Goal: Task Accomplishment & Management: Use online tool/utility

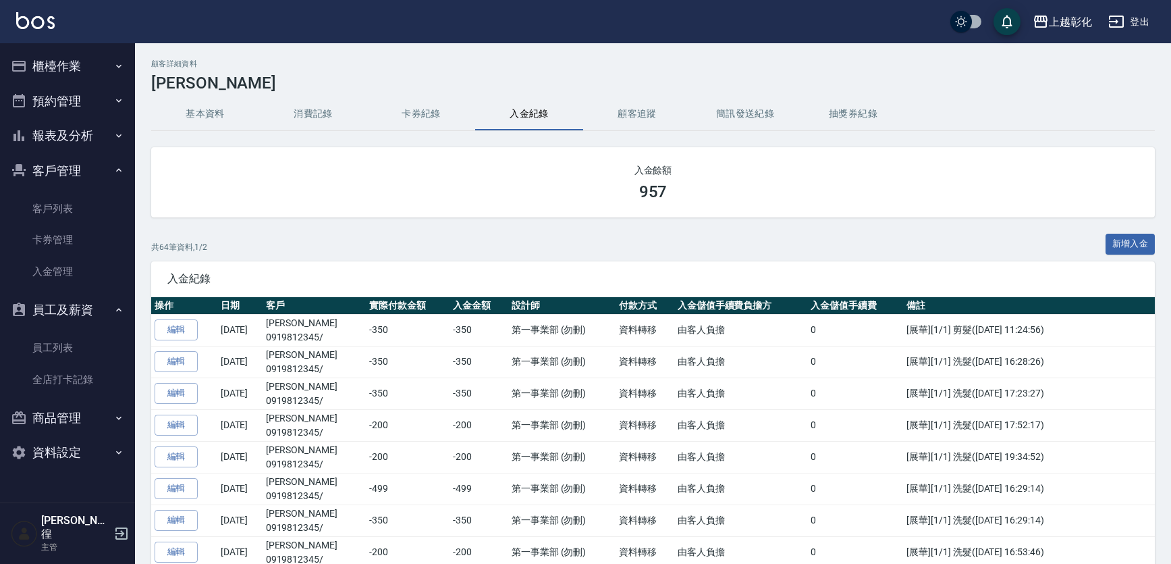
click at [67, 72] on button "櫃檯作業" at bounding box center [67, 66] width 124 height 35
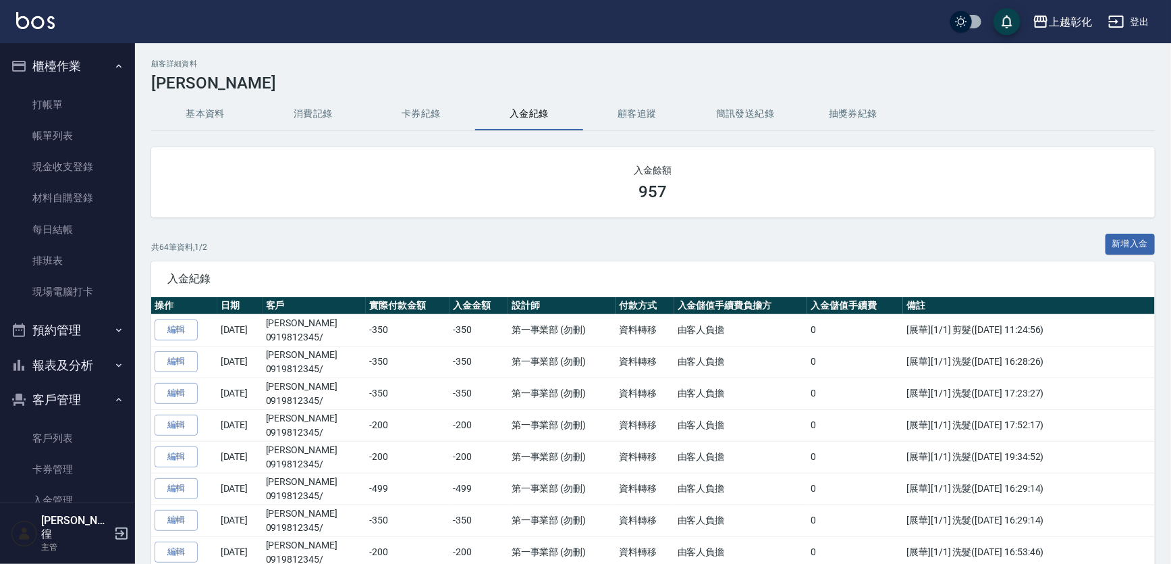
click at [91, 106] on link "打帳單" at bounding box center [67, 104] width 124 height 31
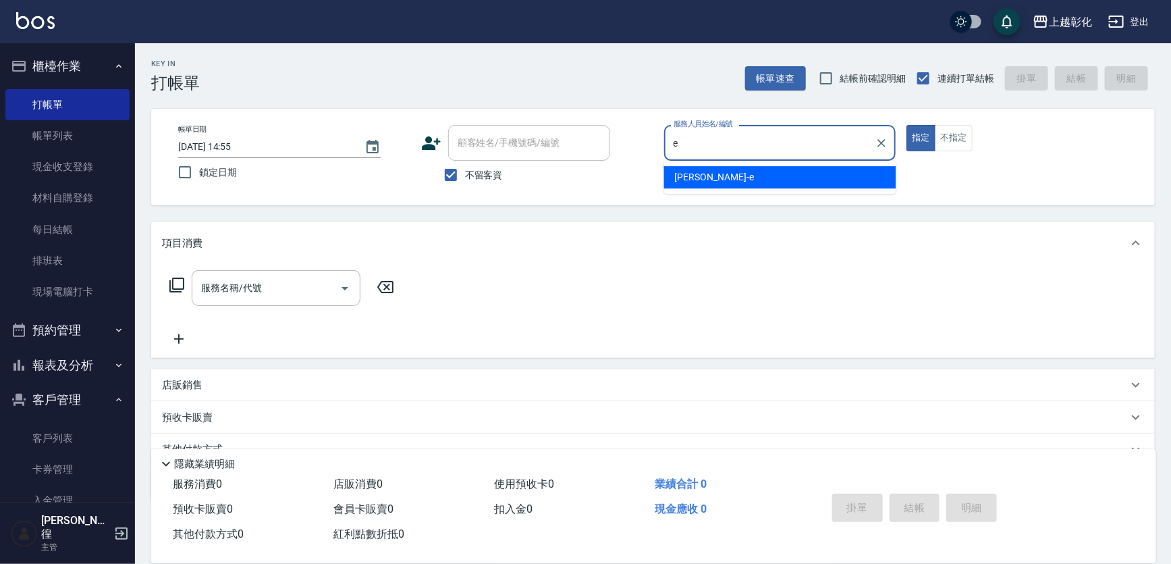
type input "e"
type button "true"
type input "[PERSON_NAME]-e"
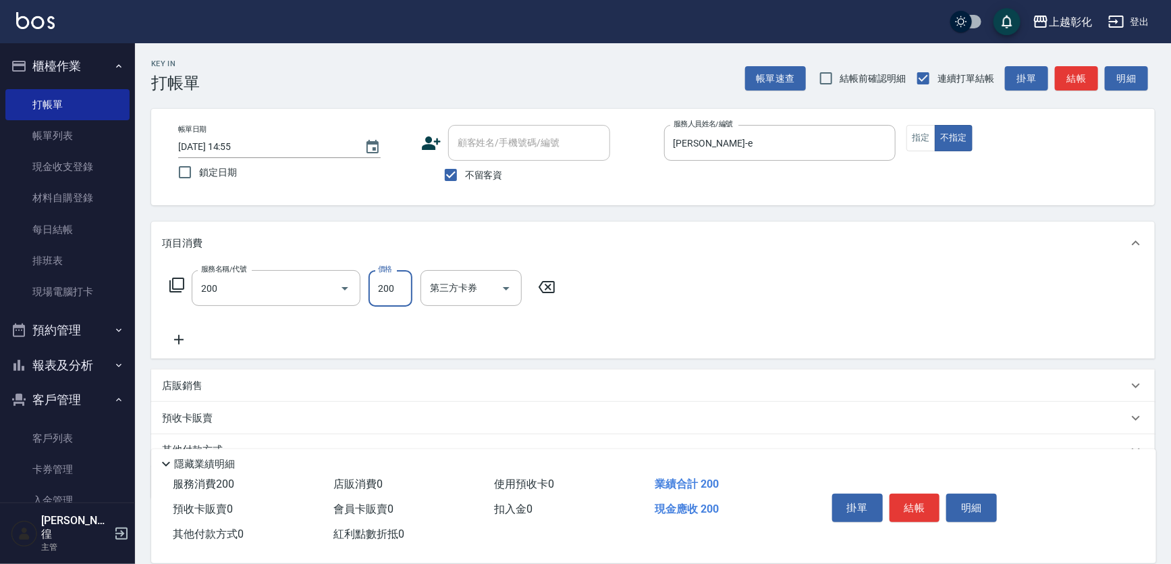
type input "New洗專案(200)"
type input "[PERSON_NAME]-16"
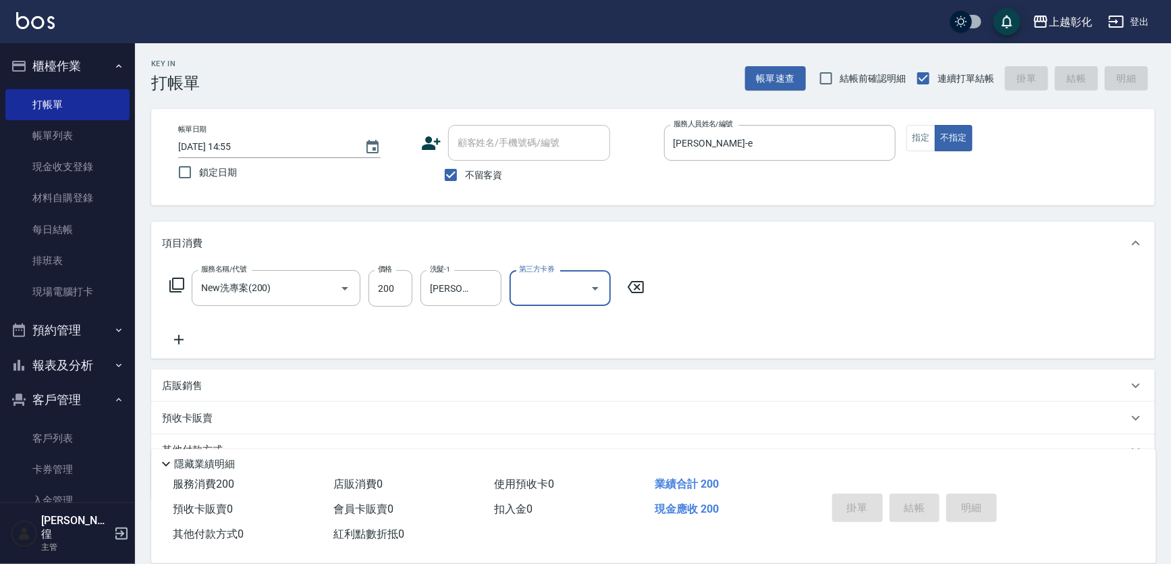
type input "[DATE] 15:07"
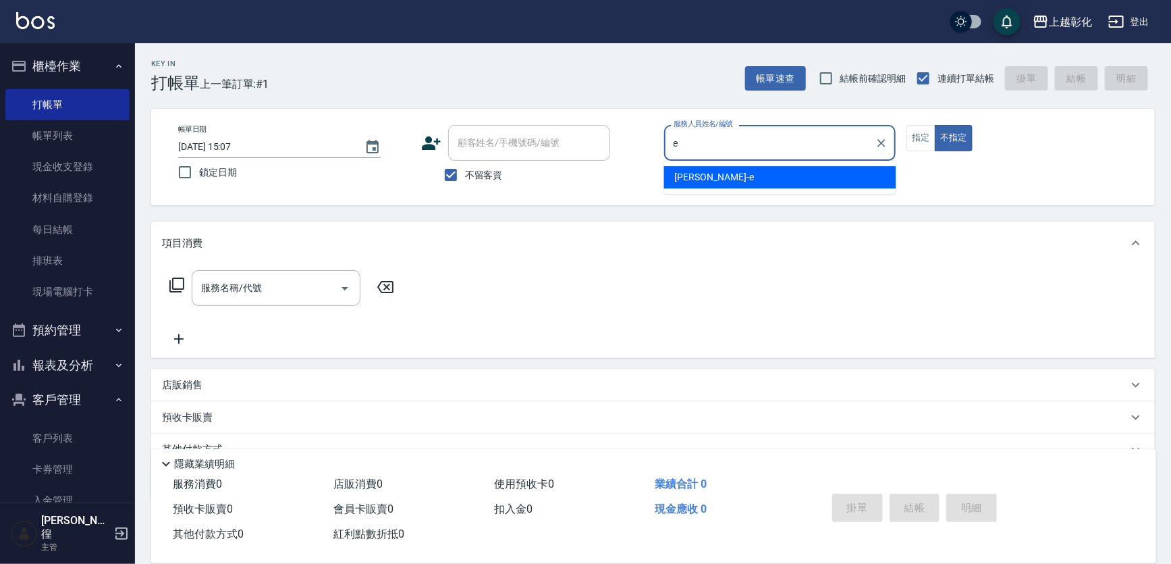
type input "[PERSON_NAME]-e"
type button "false"
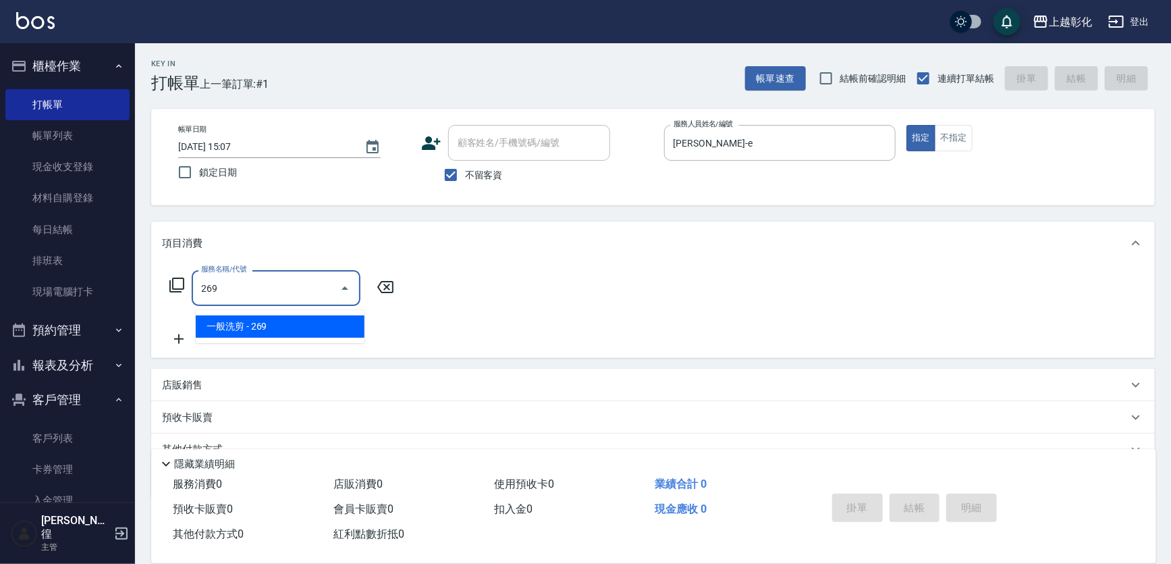
type input "一般洗剪(269)"
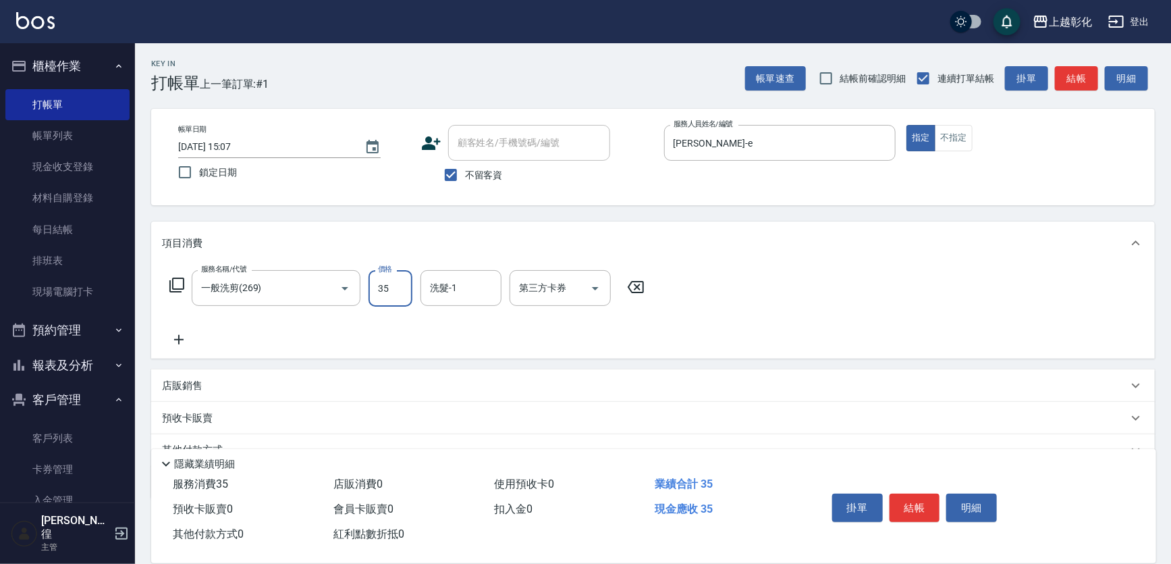
type input "350"
type input "[PERSON_NAME]-e"
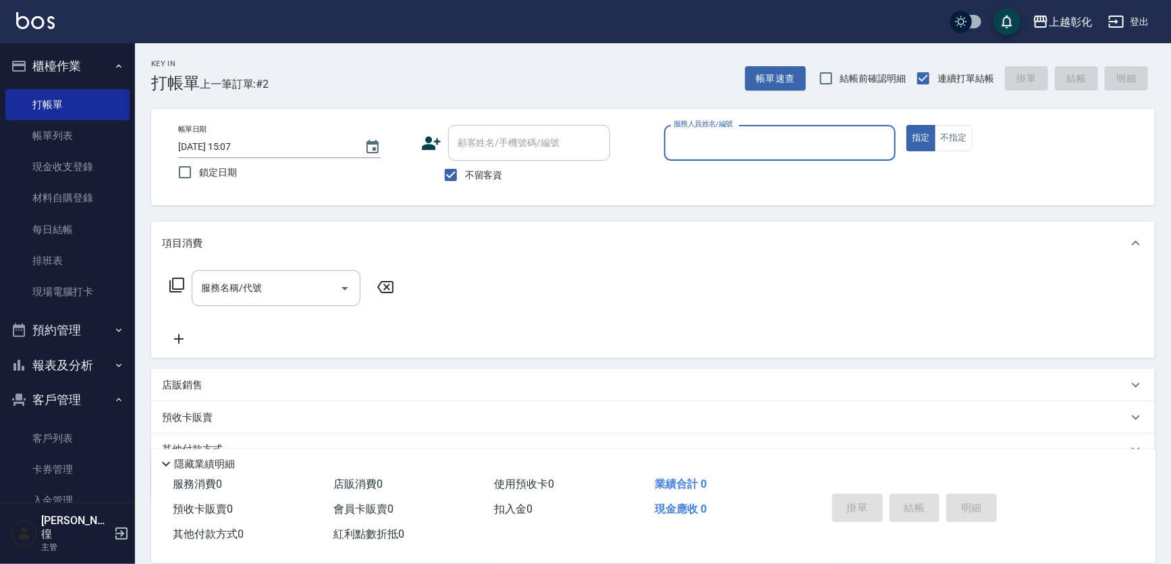
click at [477, 181] on span "不留客資" at bounding box center [484, 175] width 38 height 14
click at [465, 181] on input "不留客資" at bounding box center [451, 175] width 28 height 28
checkbox input "false"
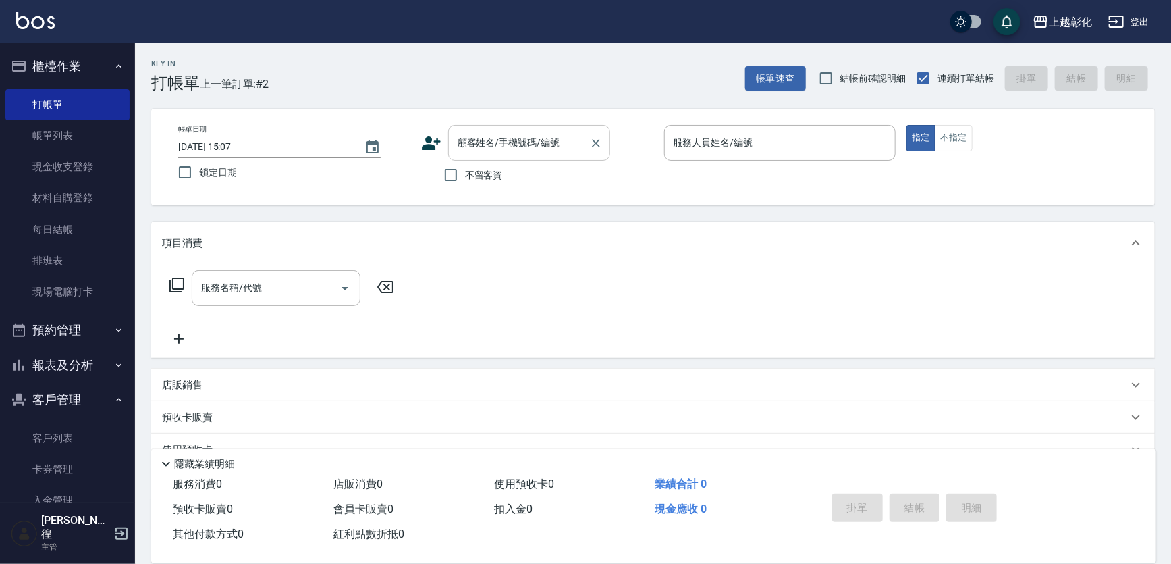
click at [488, 143] on div "顧客姓名/手機號碼/編號 顧客姓名/手機號碼/編號" at bounding box center [529, 143] width 162 height 36
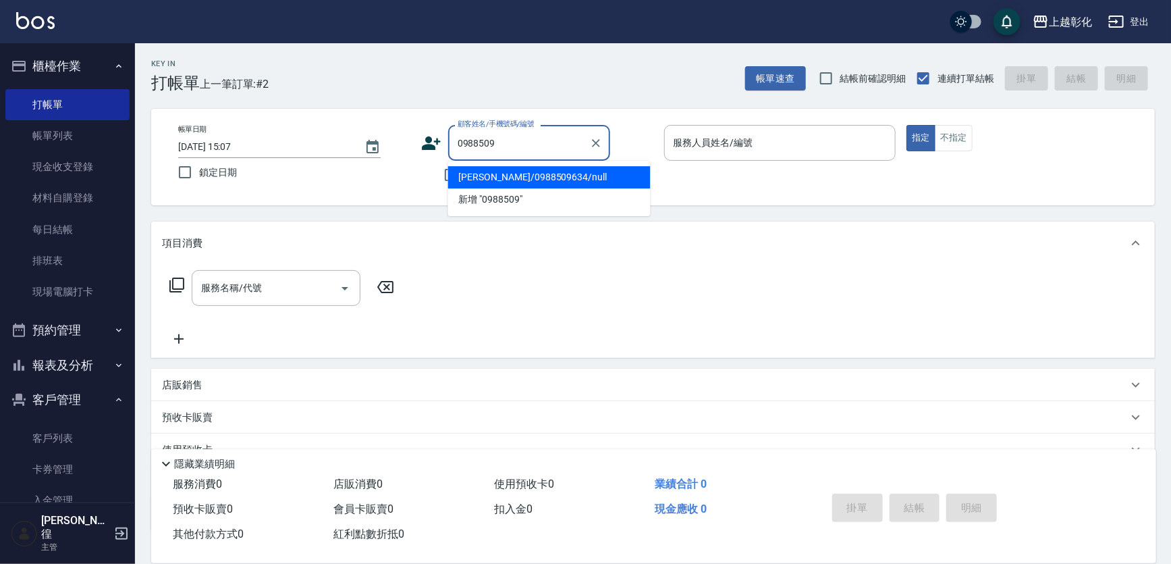
type input "[PERSON_NAME]/0988509634/null"
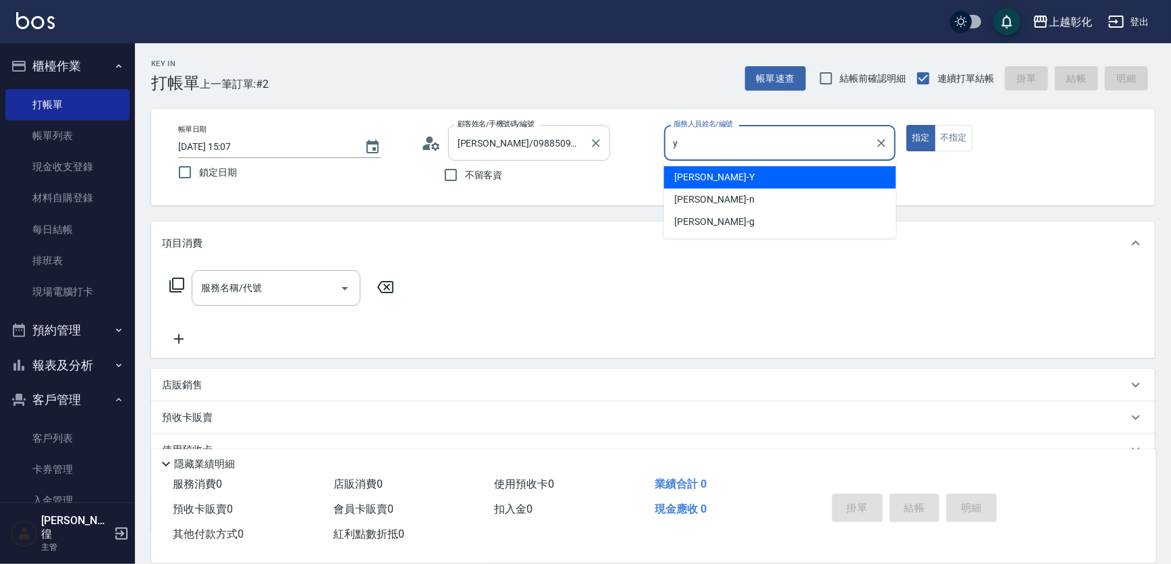
type input "[PERSON_NAME]-Y"
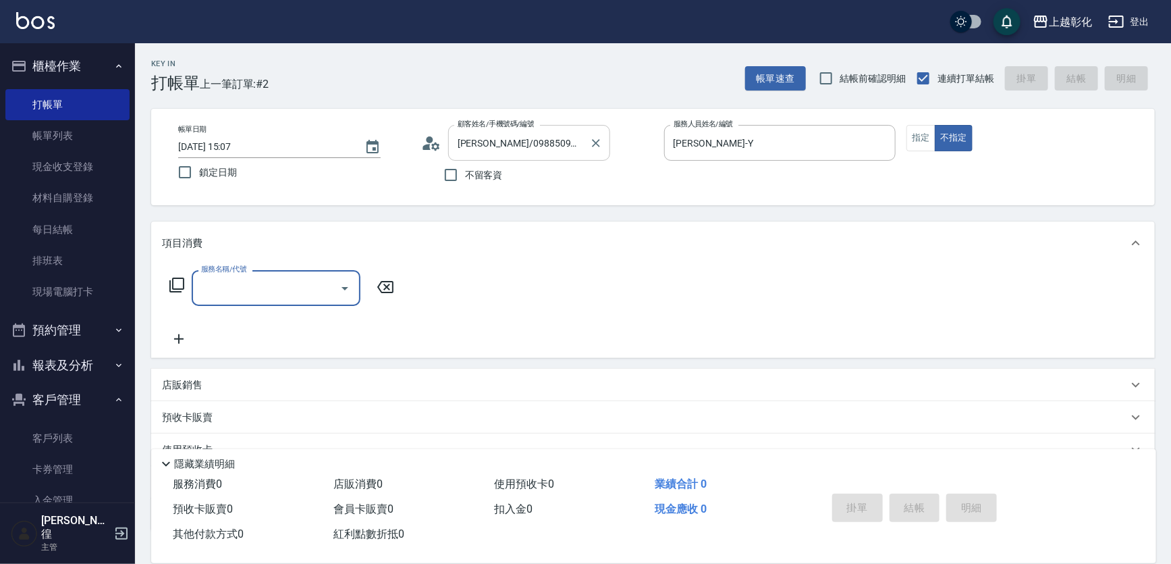
type input "2"
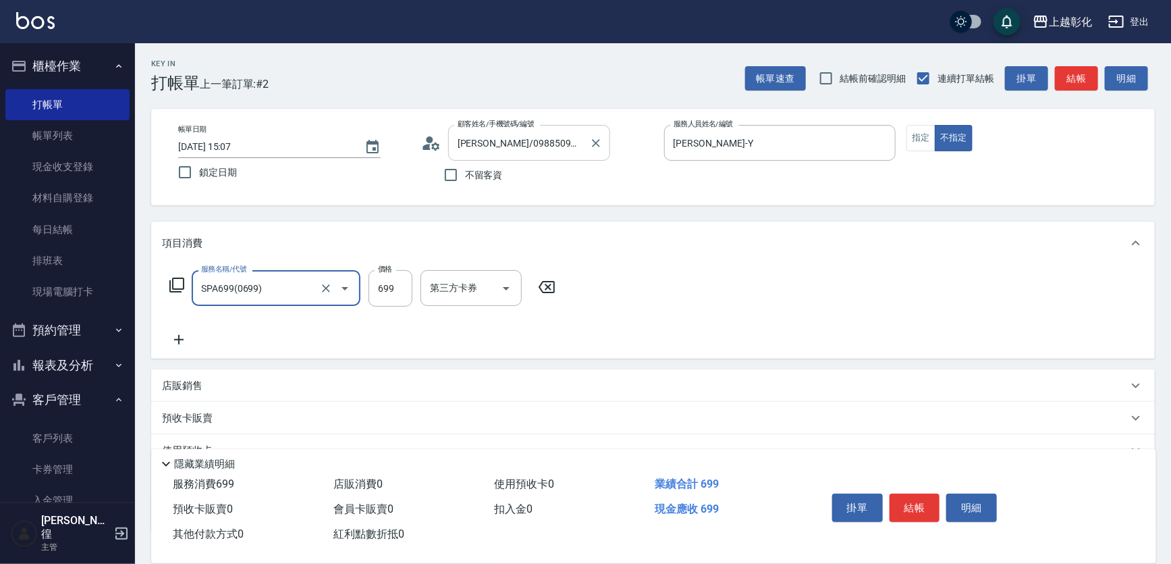
type input "SPA699(0699)"
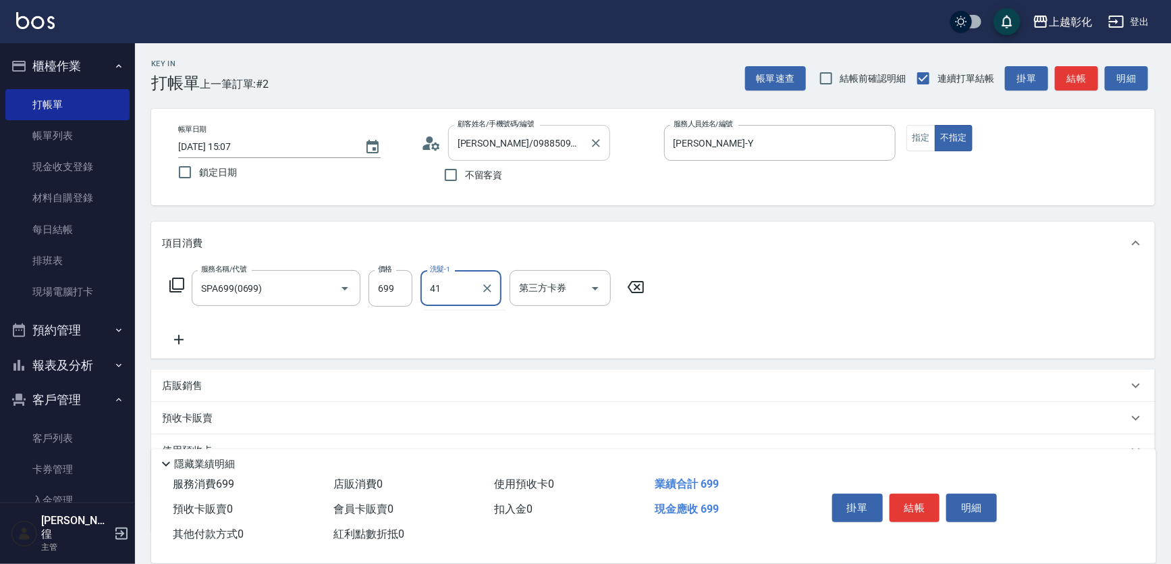
type input "[PERSON_NAME]-41"
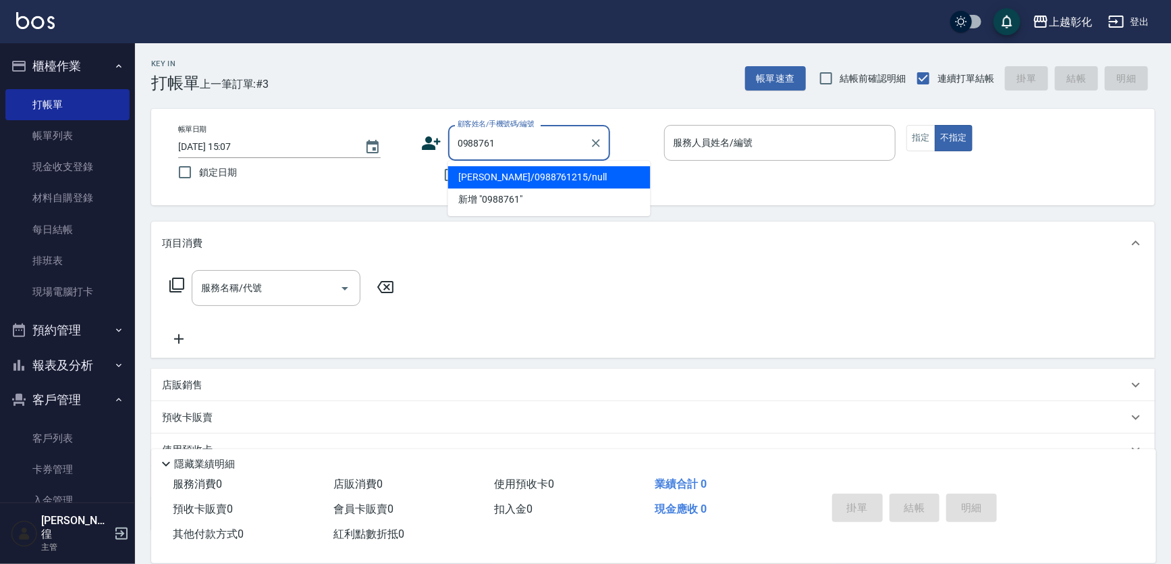
type input "[PERSON_NAME]/0988761215/null"
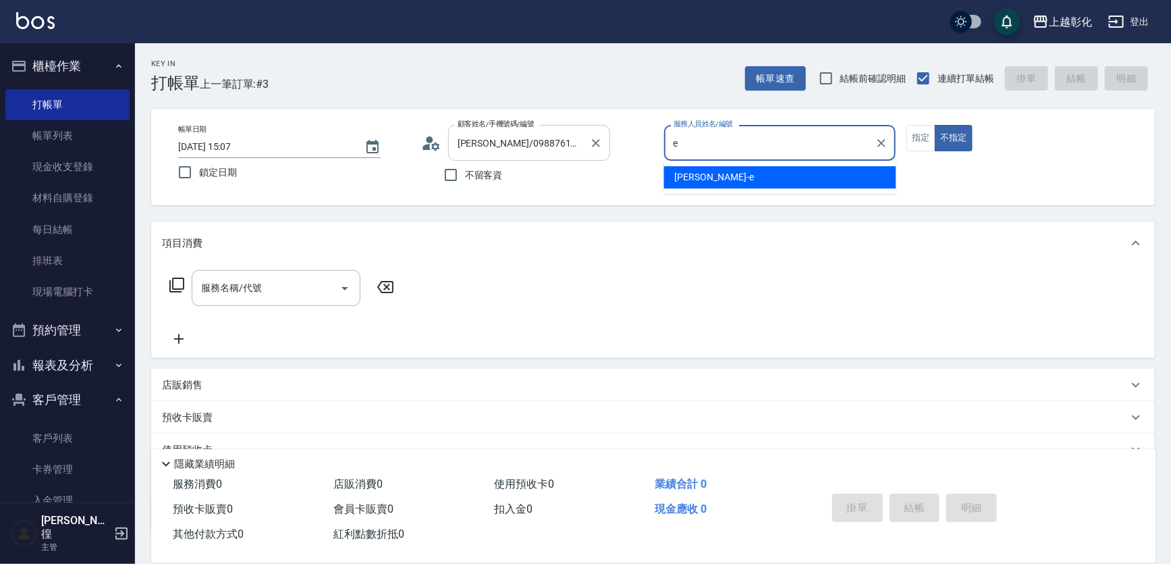
type input "[PERSON_NAME]-e"
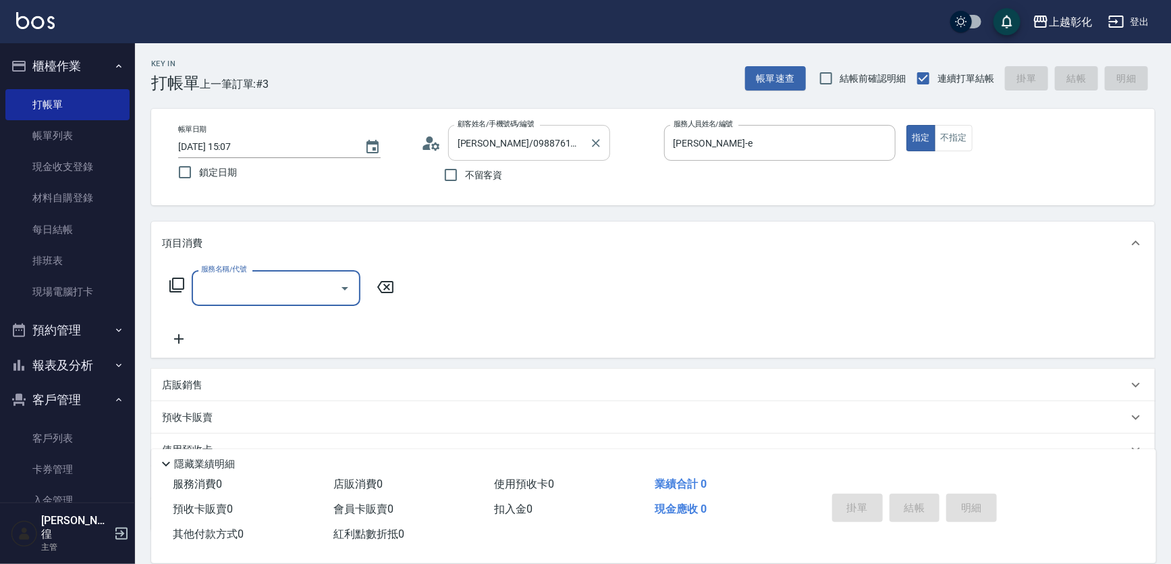
type input "f"
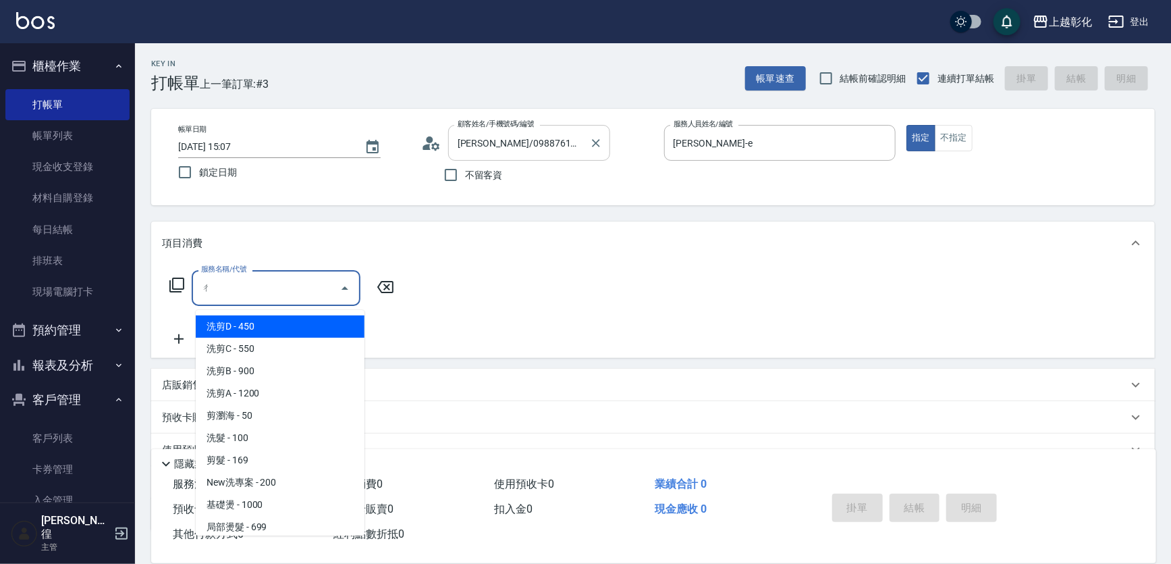
type input "ㄔㄨ"
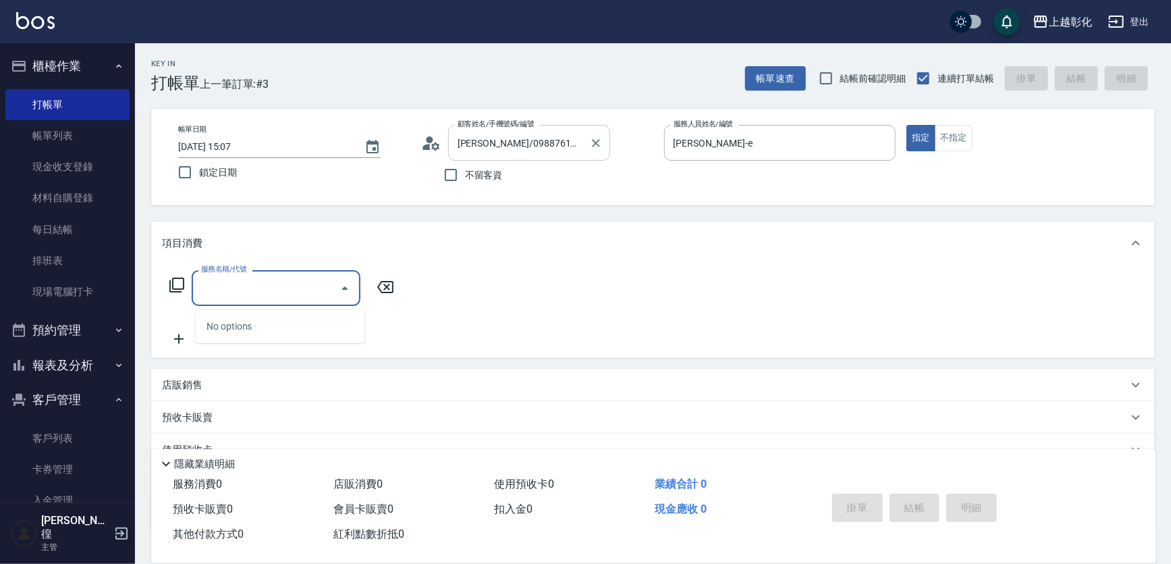
type input "6"
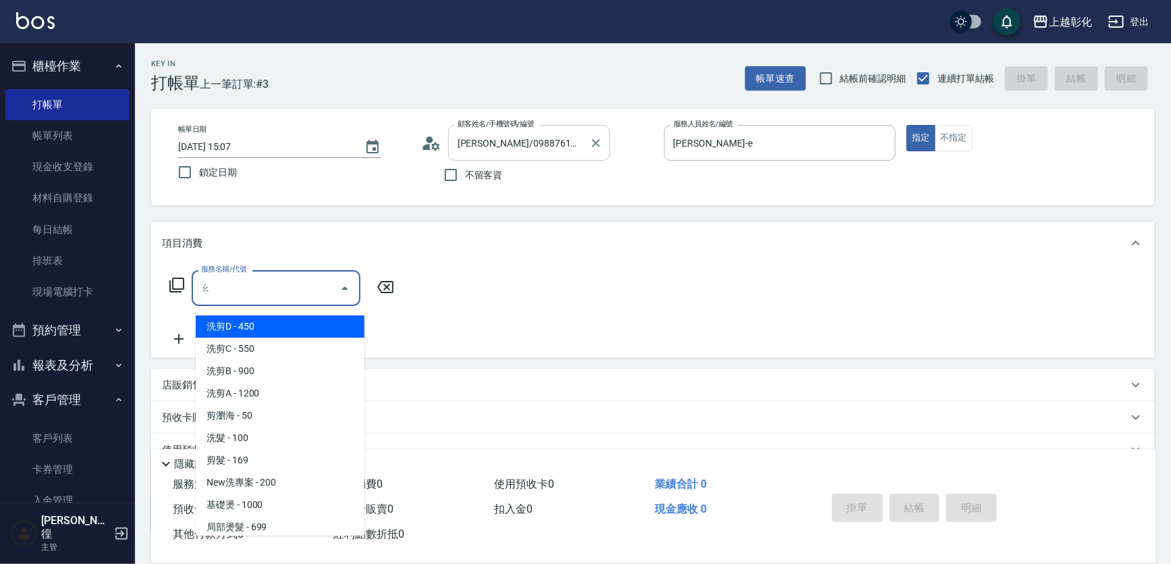
type input "ㄤ"
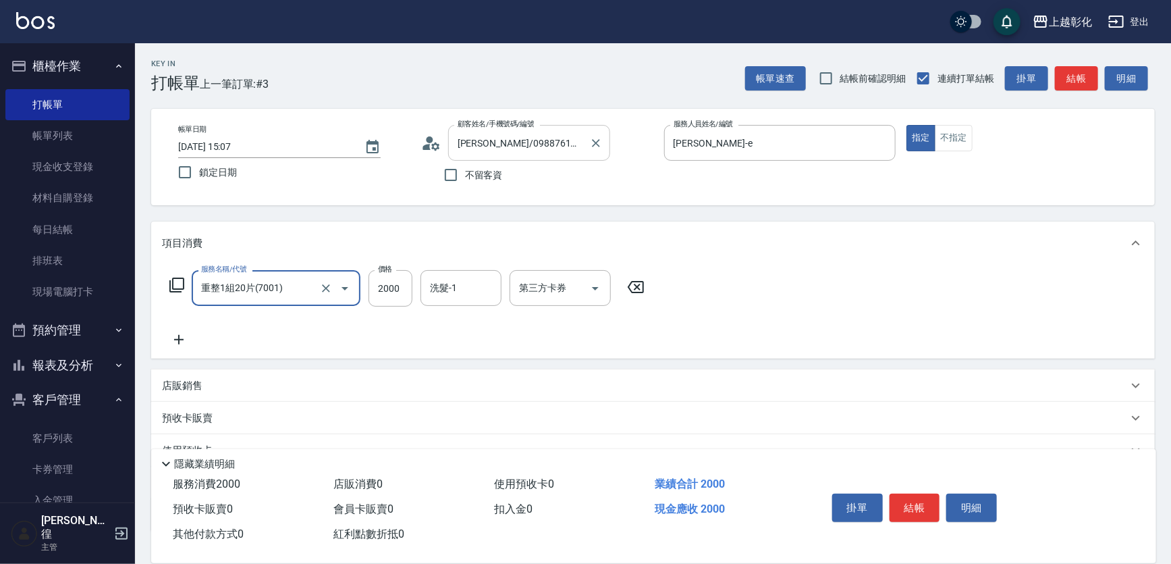
type input "重整1組20片(7001)"
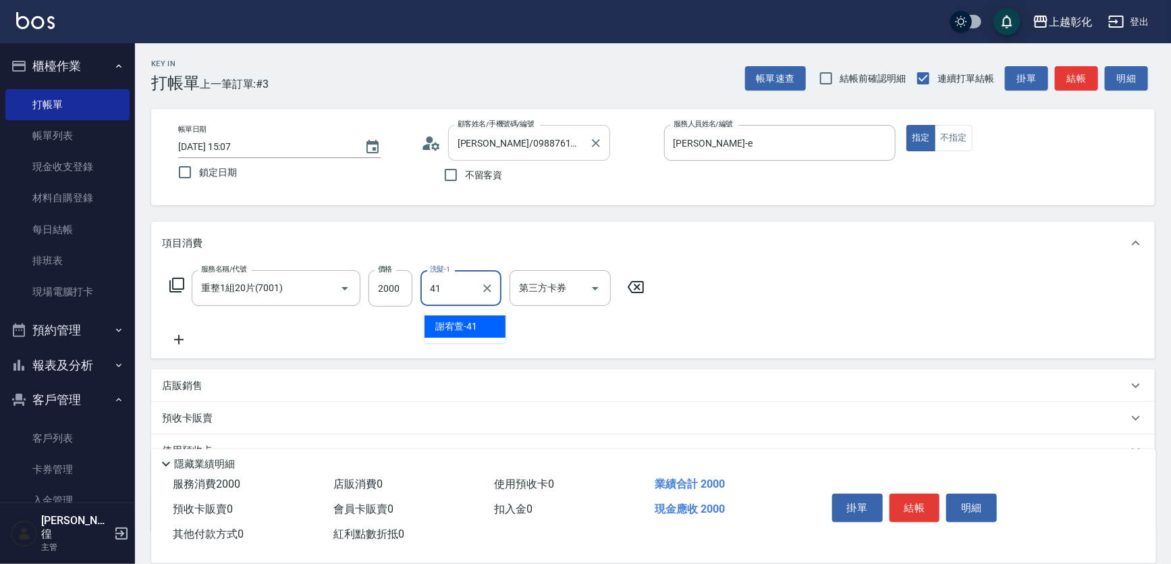
type input "[PERSON_NAME]-41"
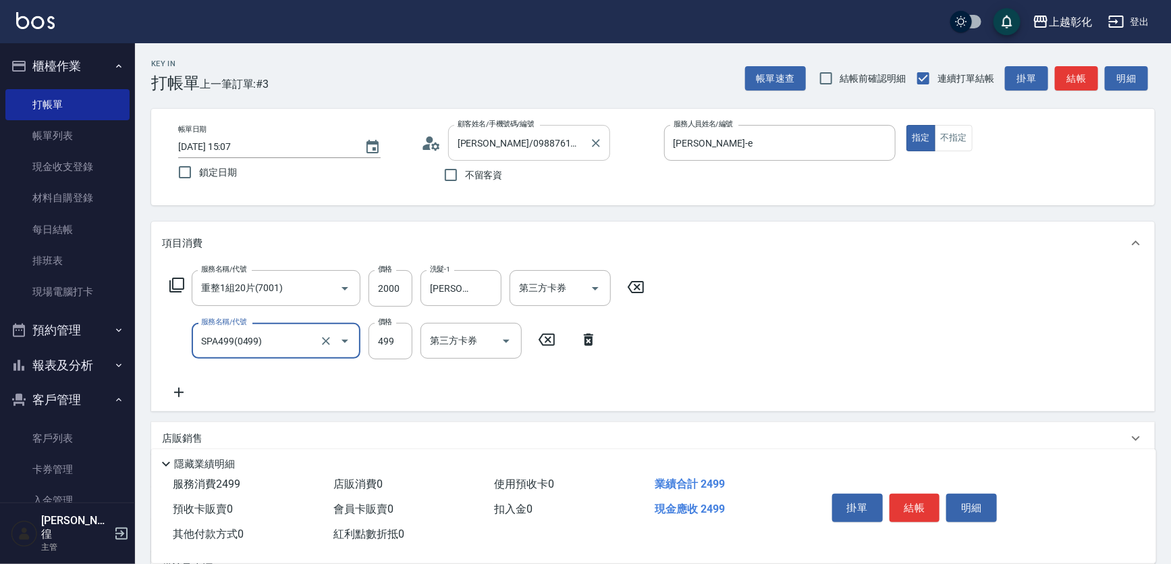
type input "SPA499(0499)"
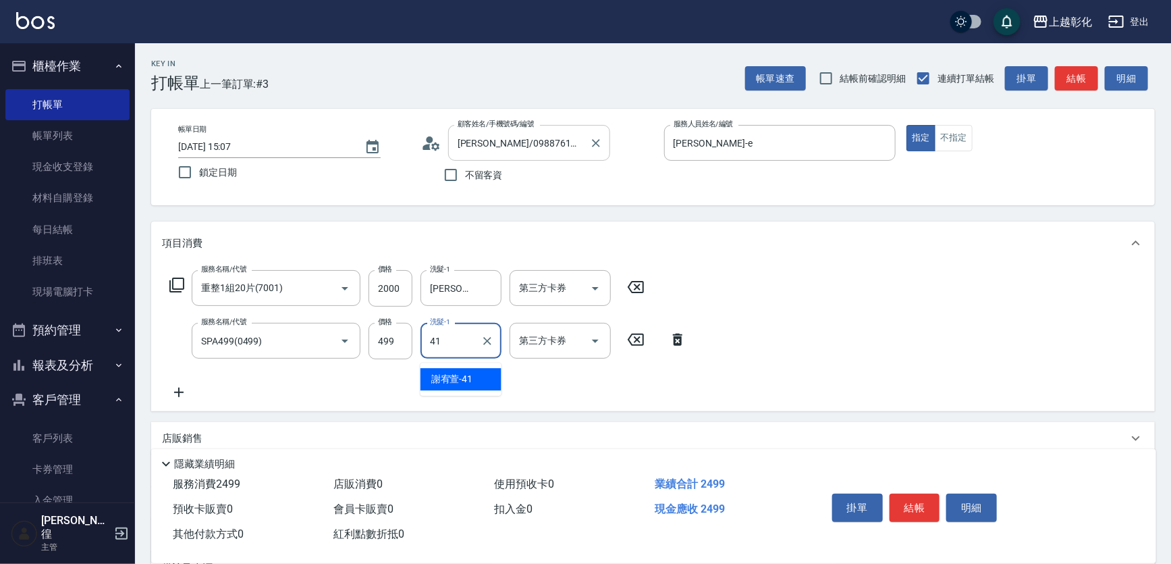
type input "[PERSON_NAME]-41"
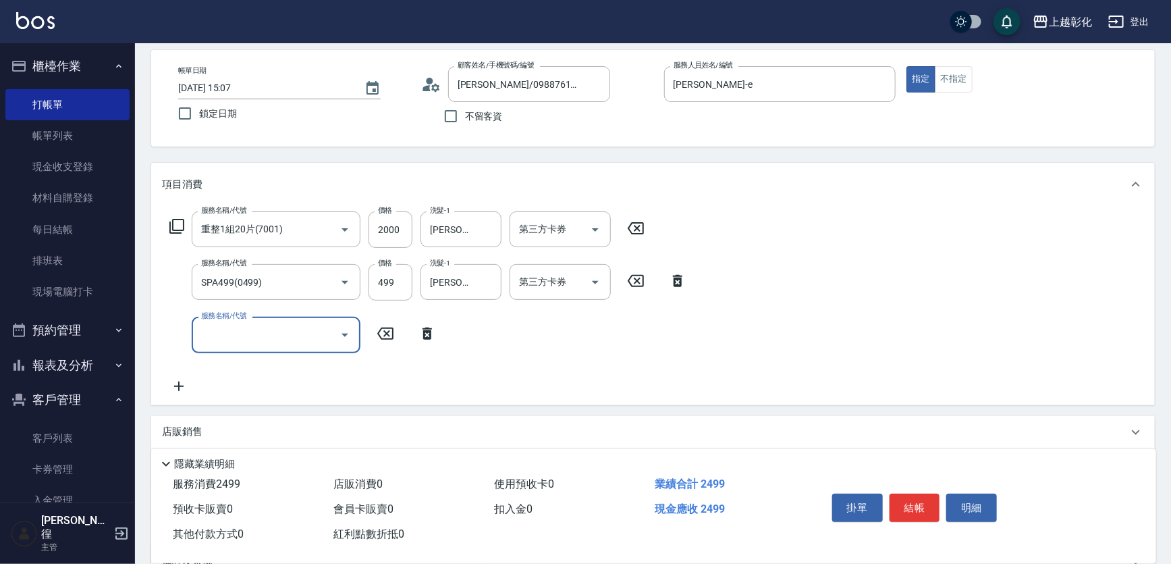
scroll to position [122, 0]
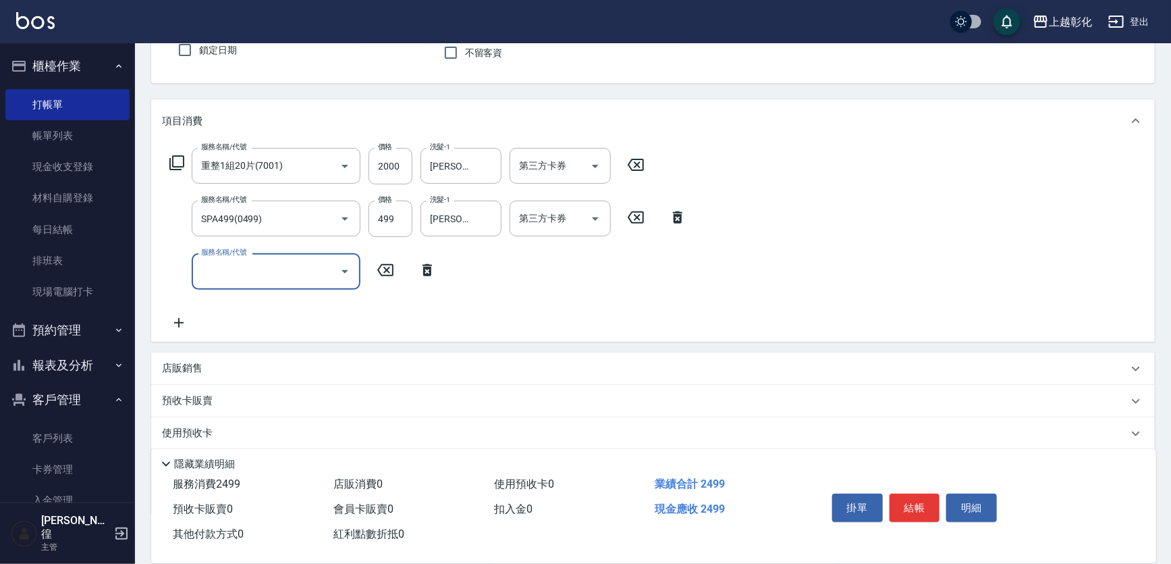
click at [174, 373] on p "店販銷售" at bounding box center [182, 368] width 40 height 14
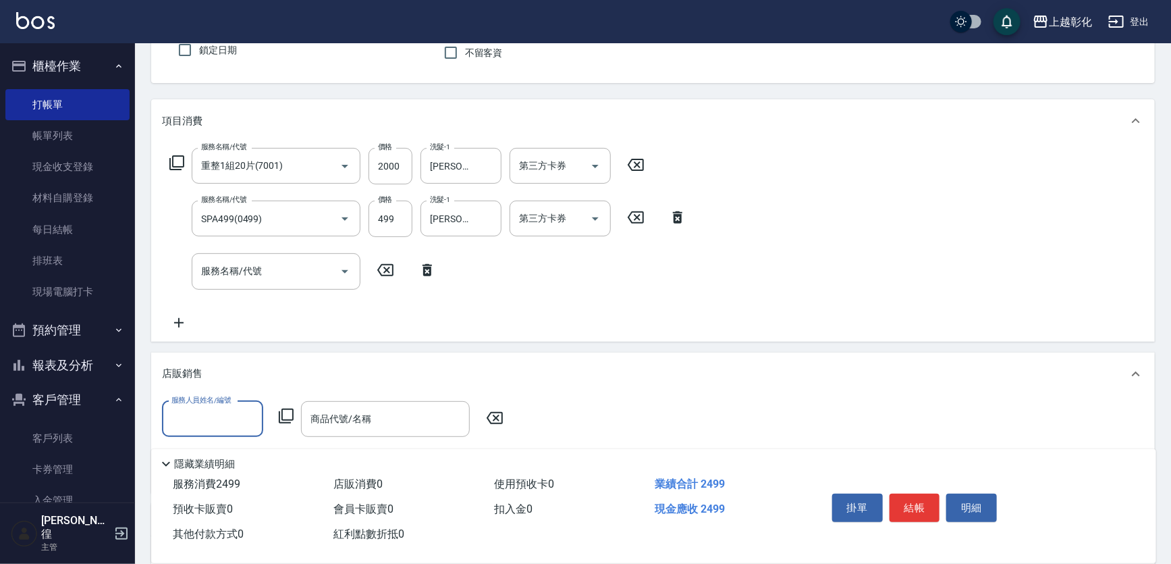
scroll to position [0, 0]
type input "[PERSON_NAME]-41"
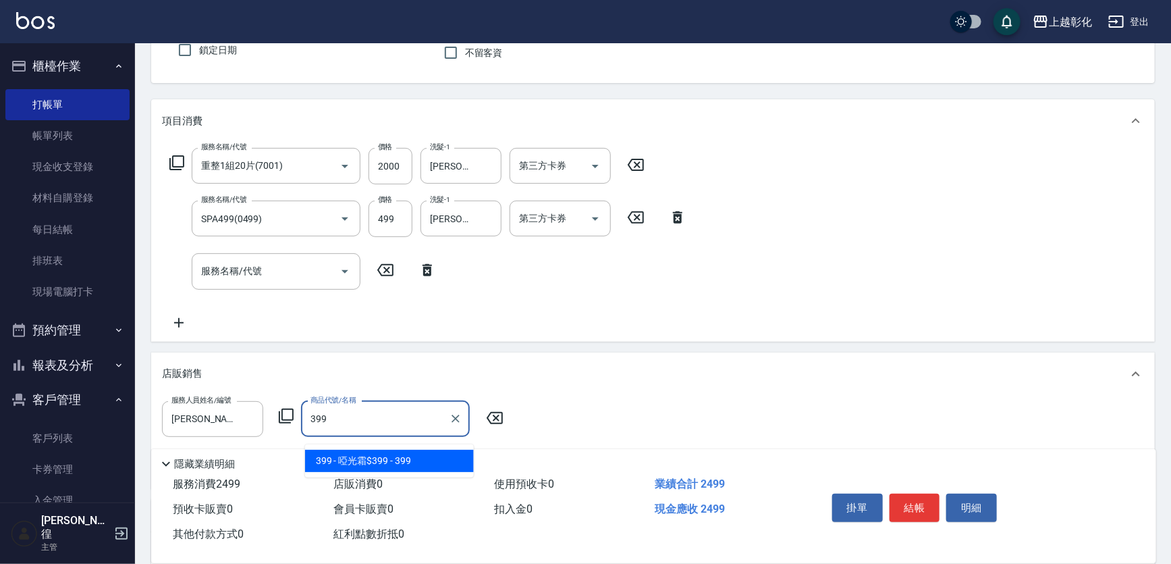
type input "啞光霜$399"
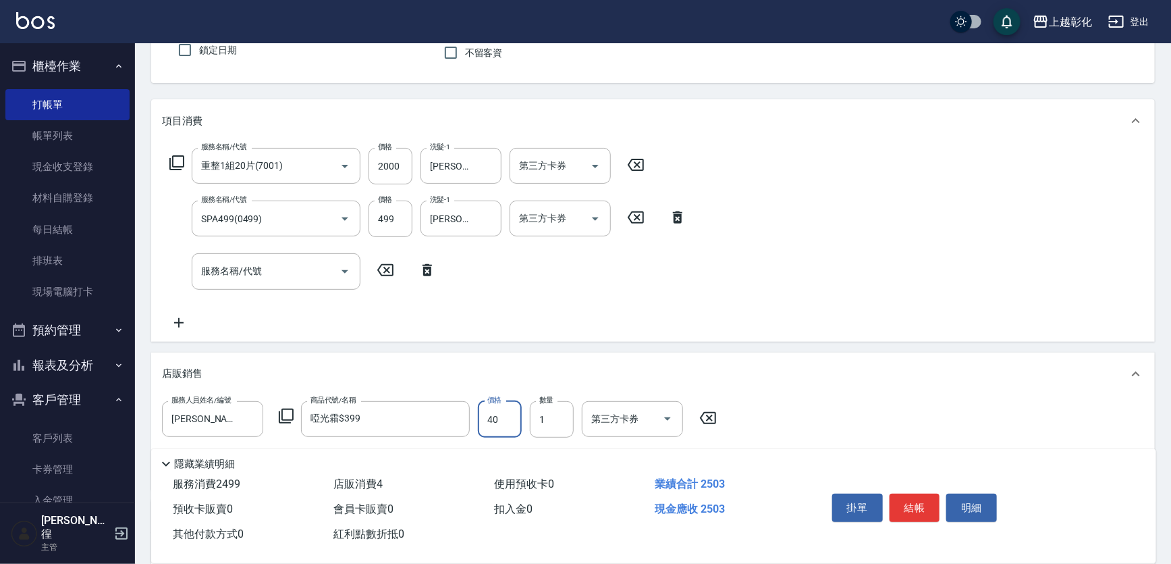
type input "400"
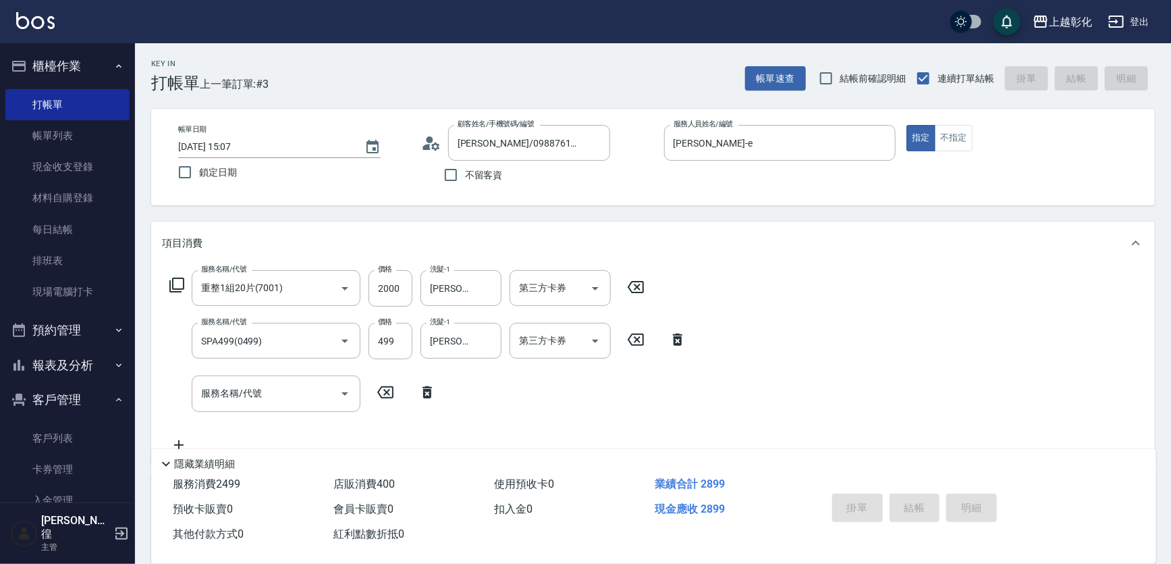
type input "[DATE] 15:09"
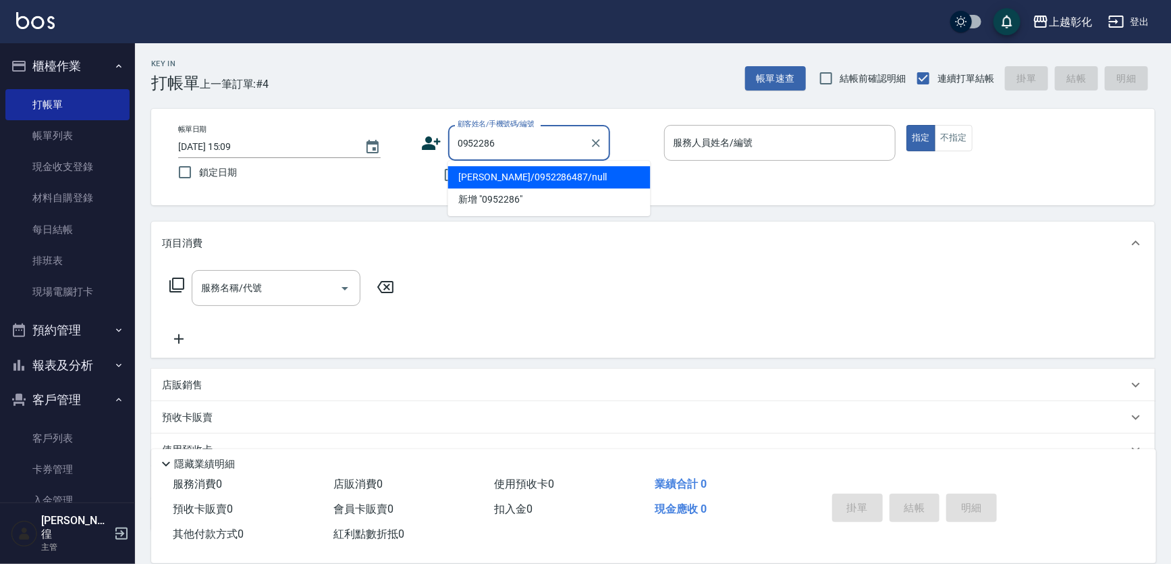
type input "[PERSON_NAME]/0952286487/null"
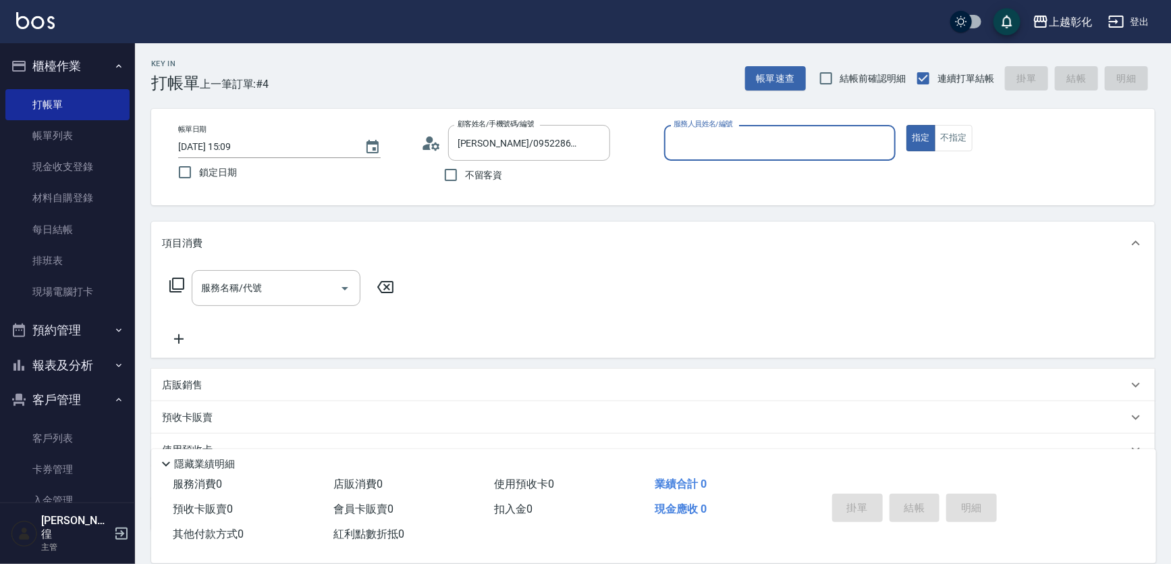
type input "ㄗ"
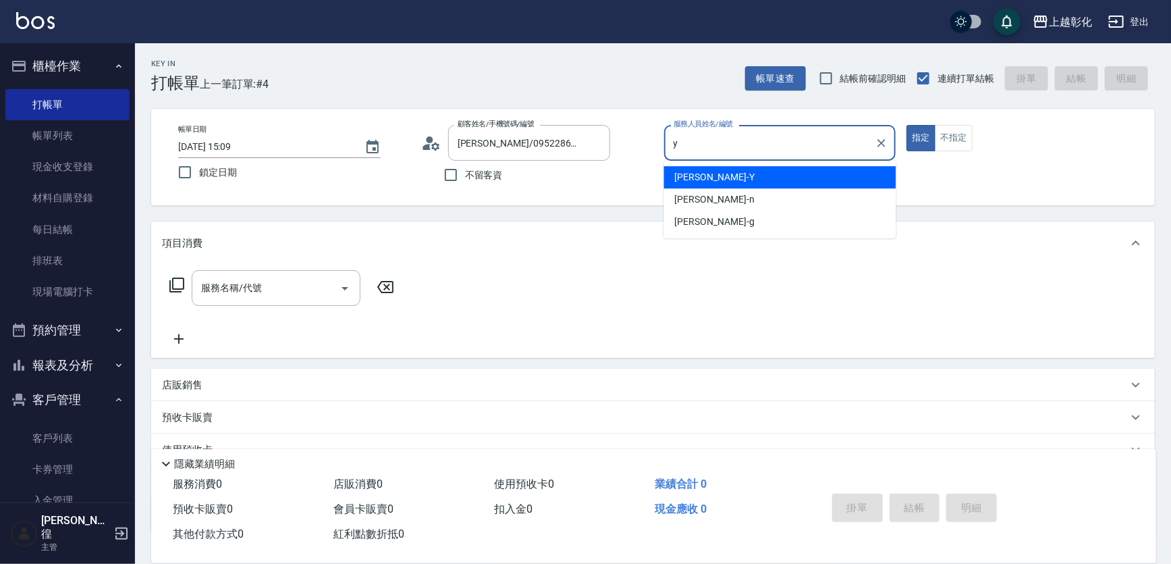
type input "[PERSON_NAME]-Y"
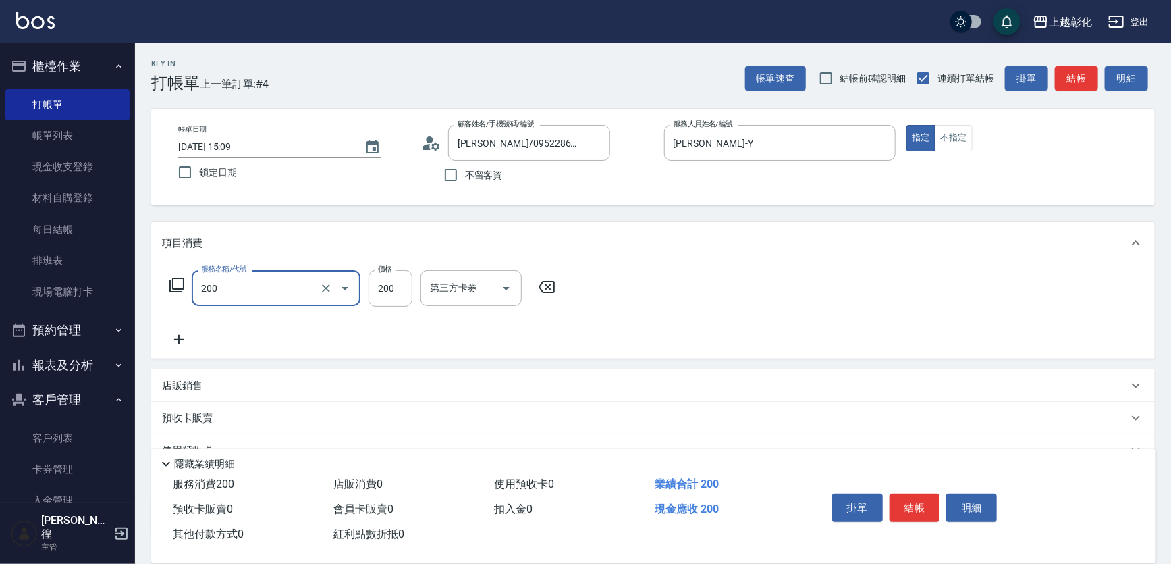
type input "New洗專案(200)"
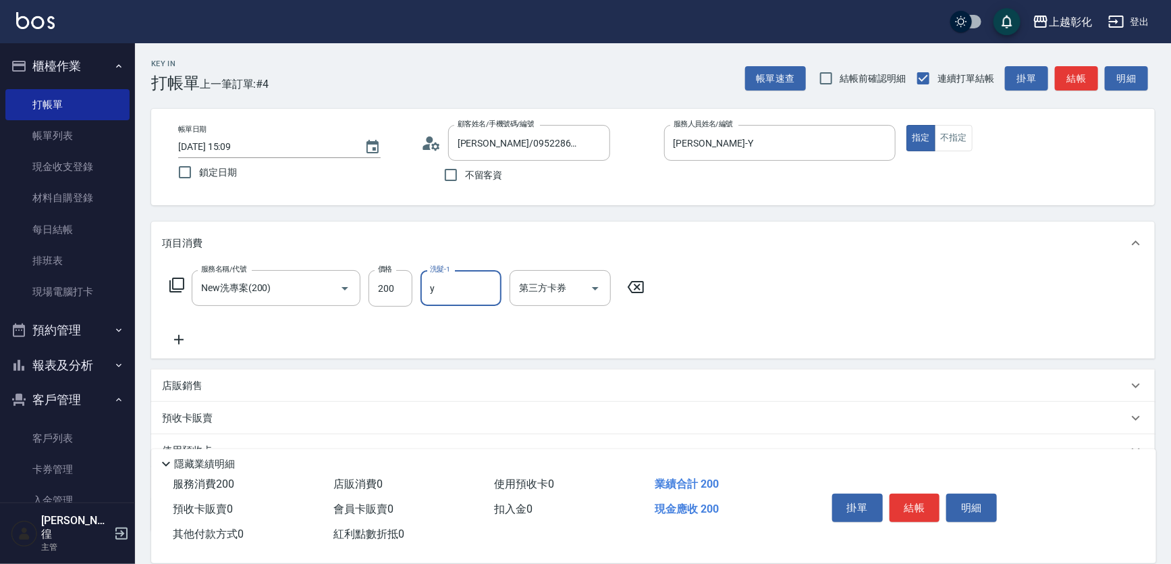
type input "[PERSON_NAME]-Y"
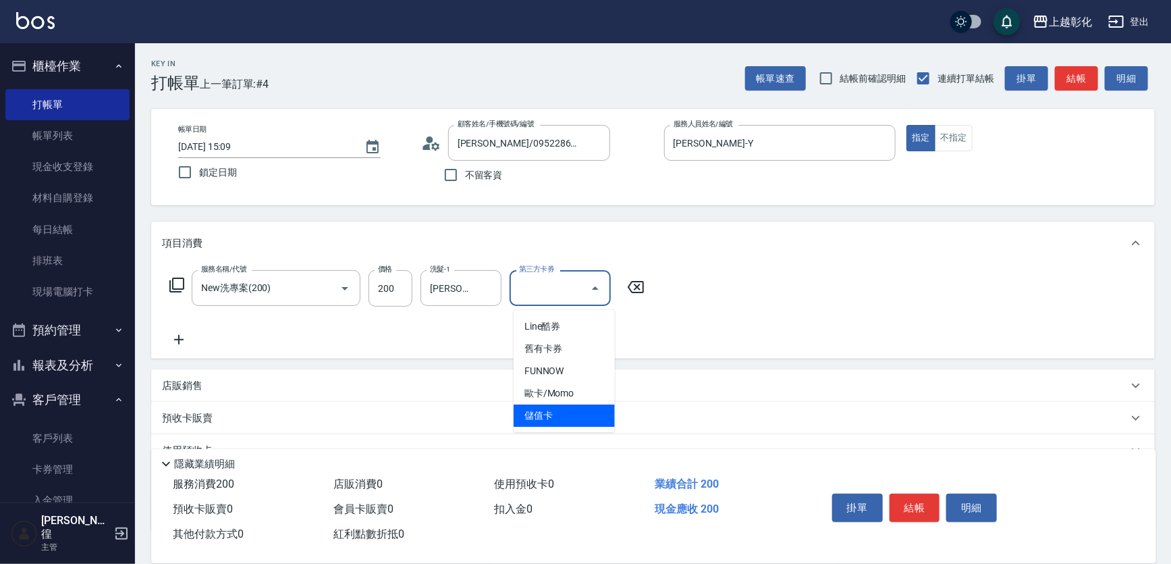
type input "儲值卡"
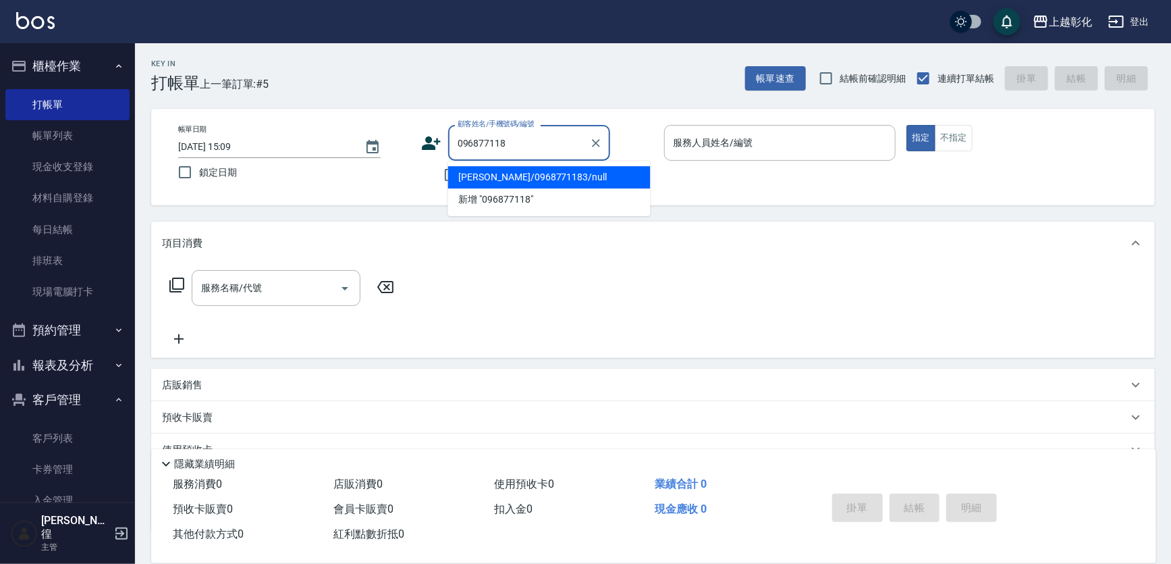
click at [906, 125] on button "指定" at bounding box center [920, 138] width 29 height 26
type input "[PERSON_NAME]/0968771183/null"
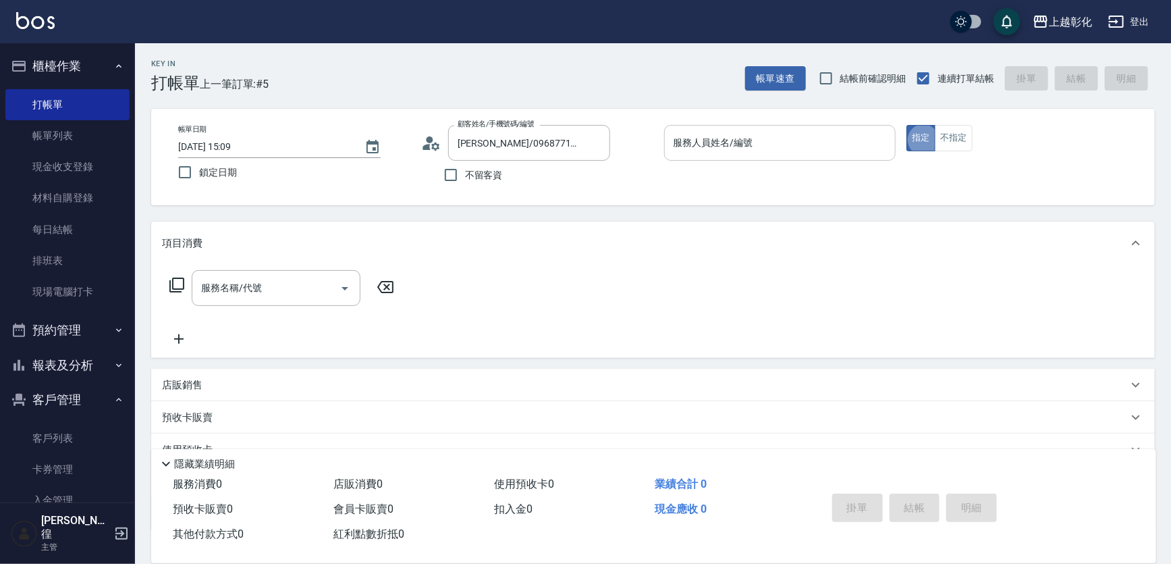
click at [796, 148] on input "服務人員姓名/編號" at bounding box center [780, 143] width 220 height 24
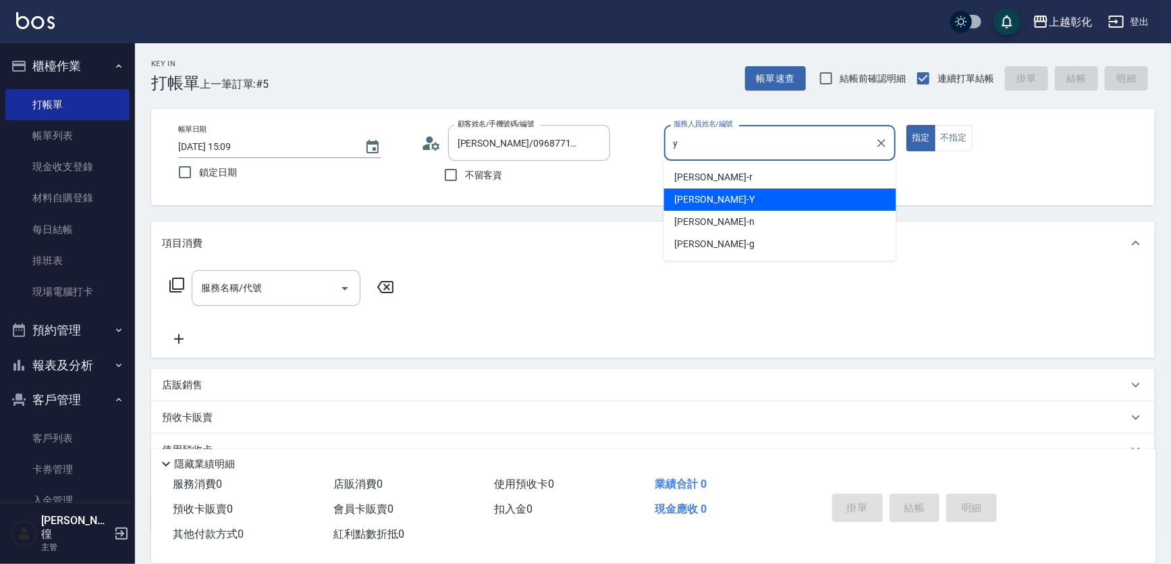
type input "[PERSON_NAME]-Y"
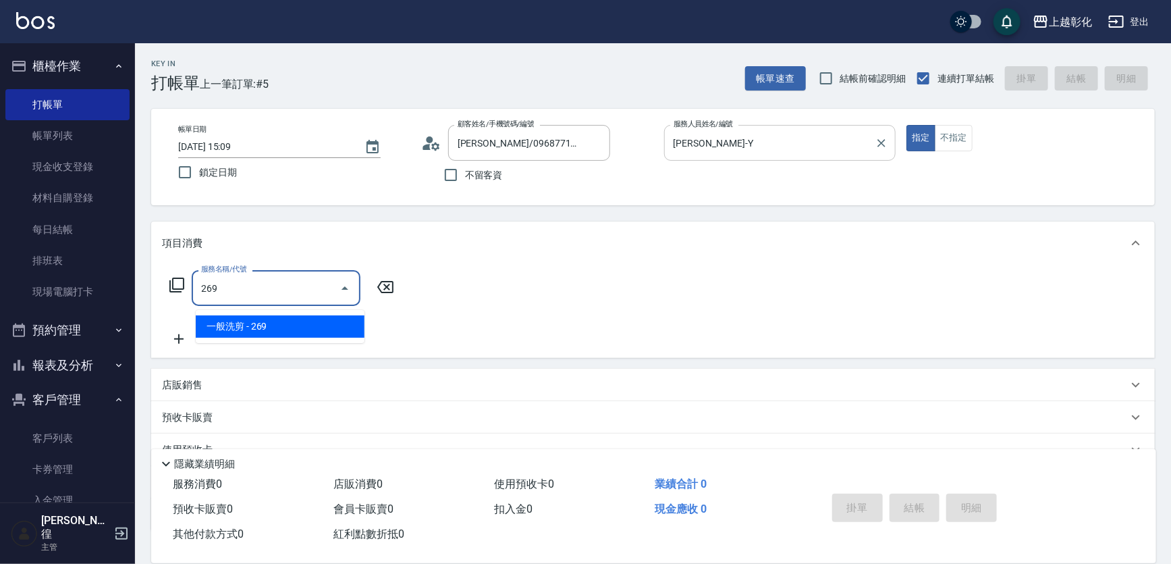
type input "269"
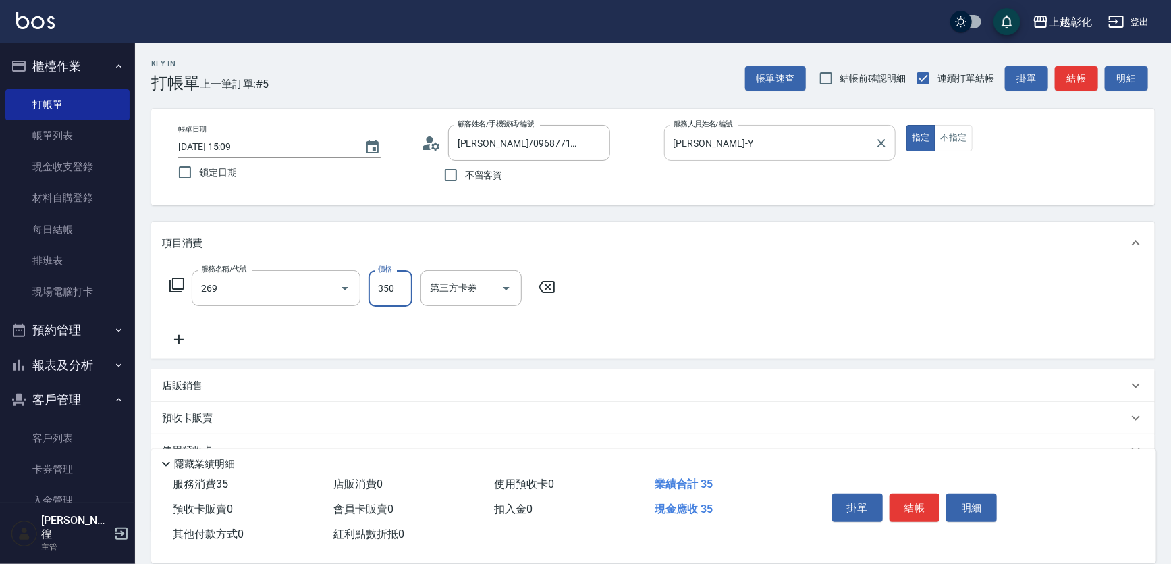
type input "350"
type input "一般洗剪(269)"
type input "ㄗ"
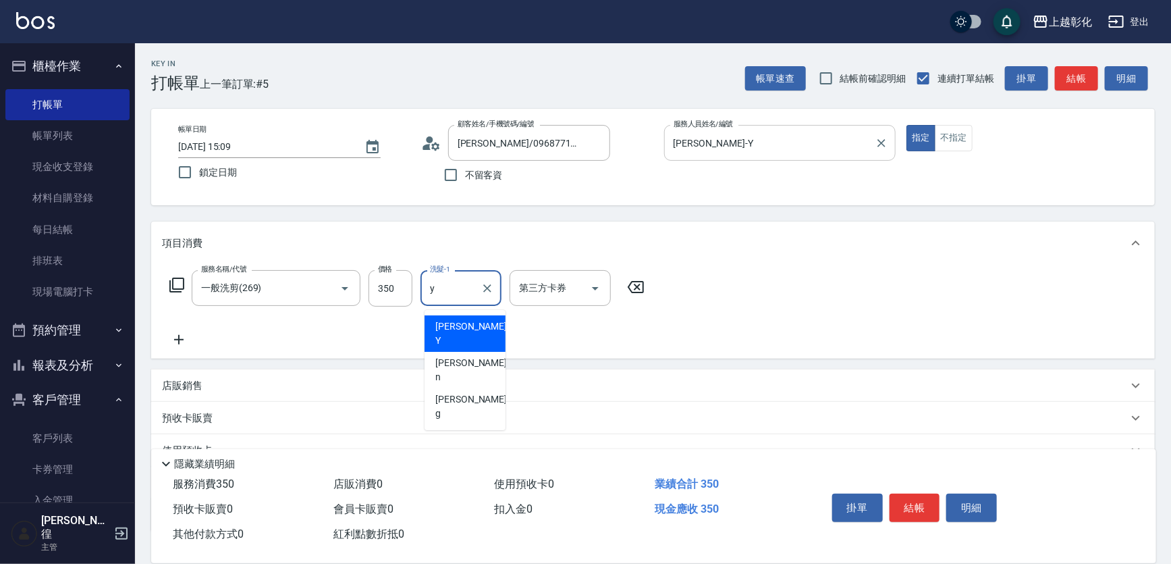
type input "[PERSON_NAME]-Y"
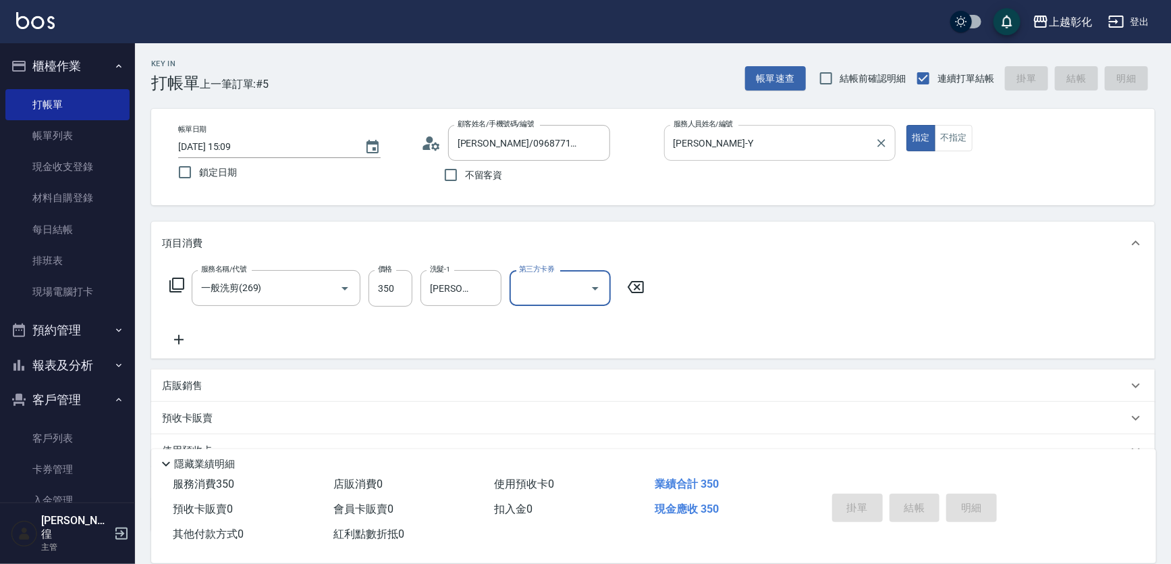
type input "[DATE] 15:32"
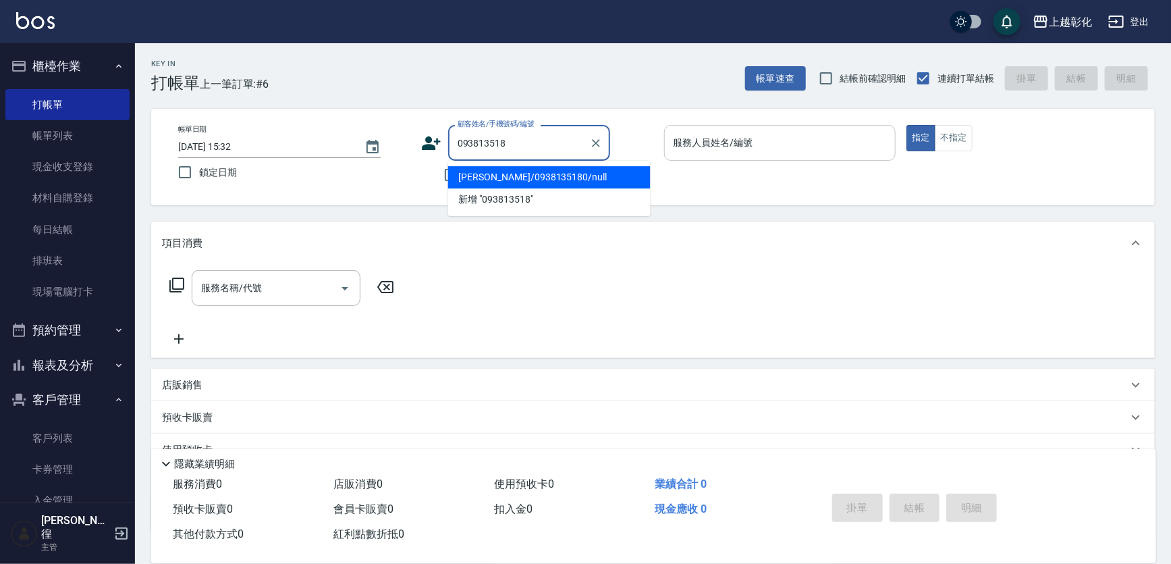
type input "093813518"
type input "y"
type input "[PERSON_NAME]/0938135180/null"
type input "[PERSON_NAME]-Y"
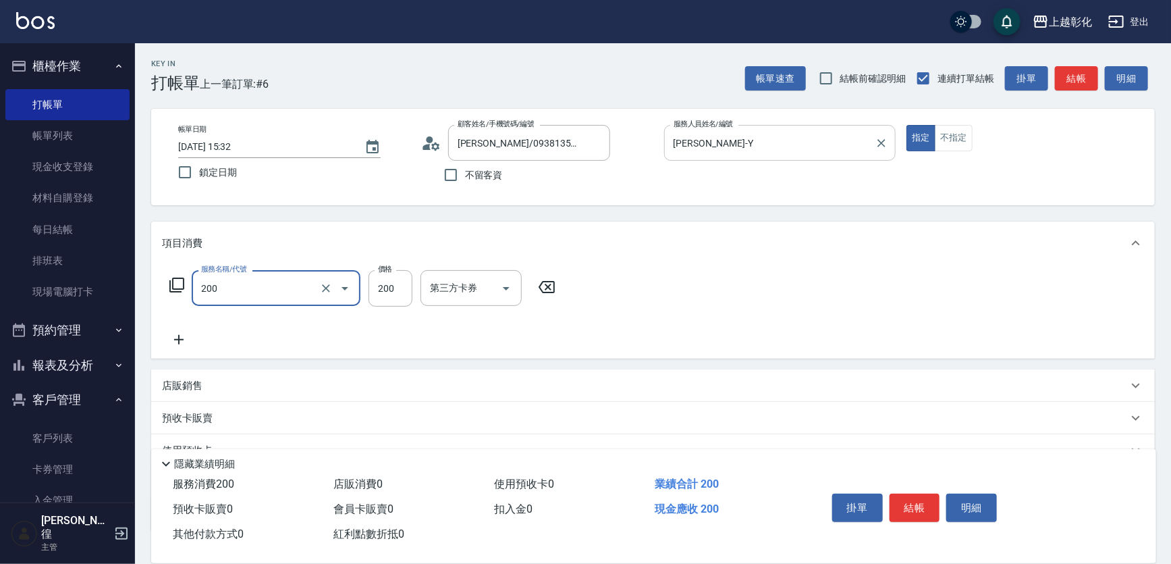
type input "New洗專案(200)"
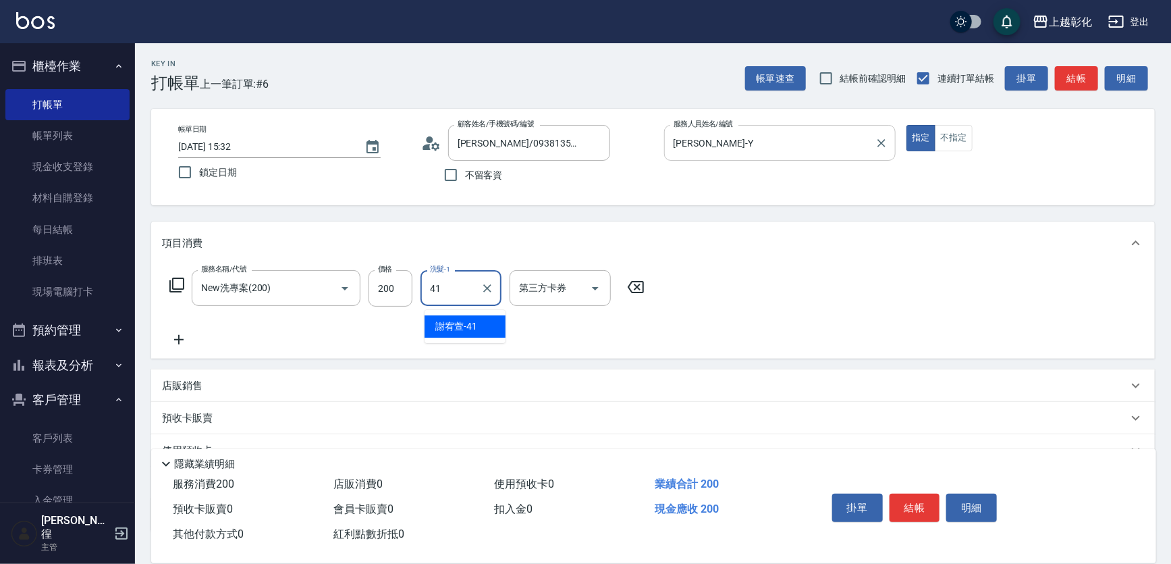
type input "[PERSON_NAME]-41"
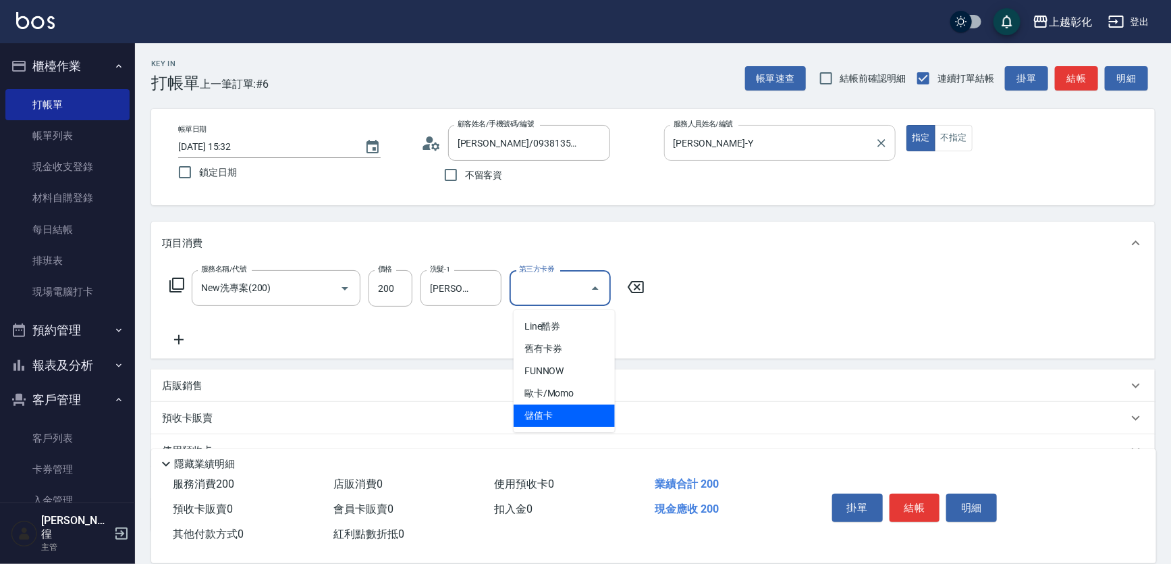
type input "儲值卡"
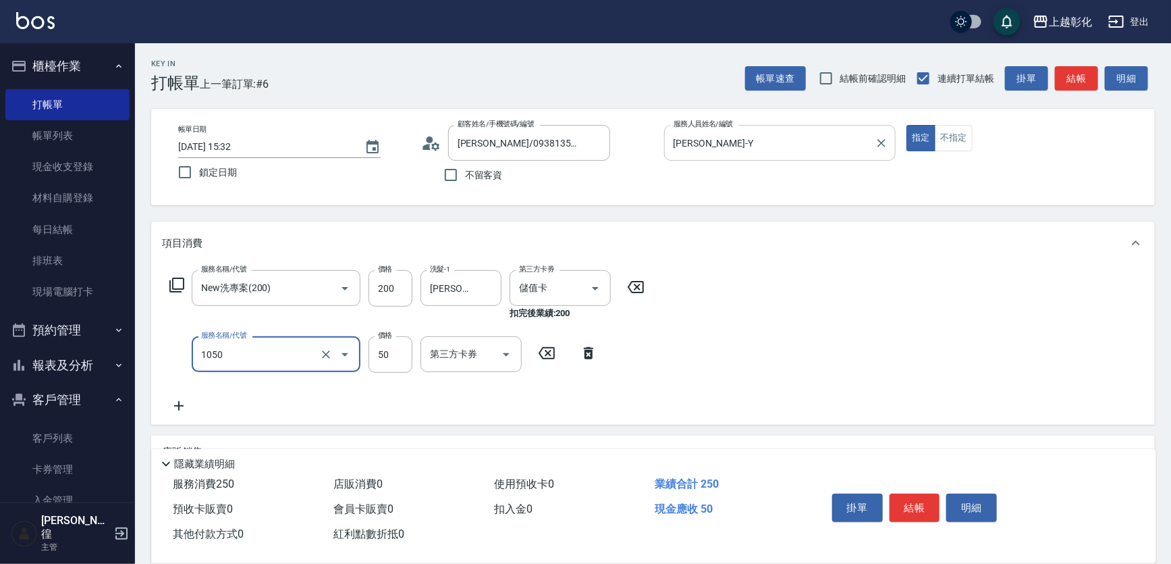
type input "精油(1050)"
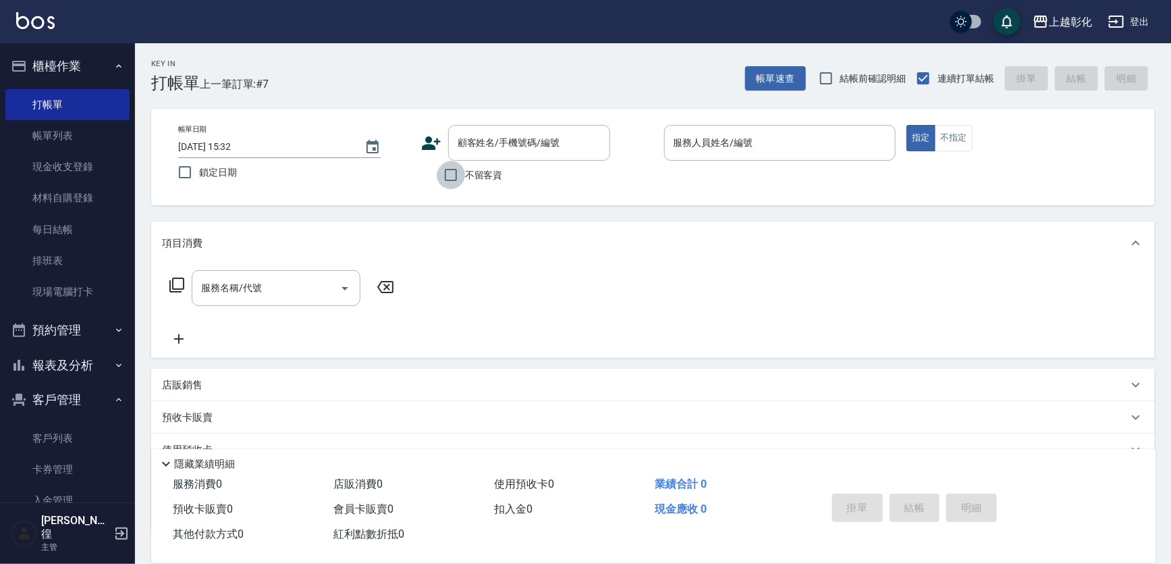
click at [443, 174] on input "不留客資" at bounding box center [451, 175] width 28 height 28
checkbox input "true"
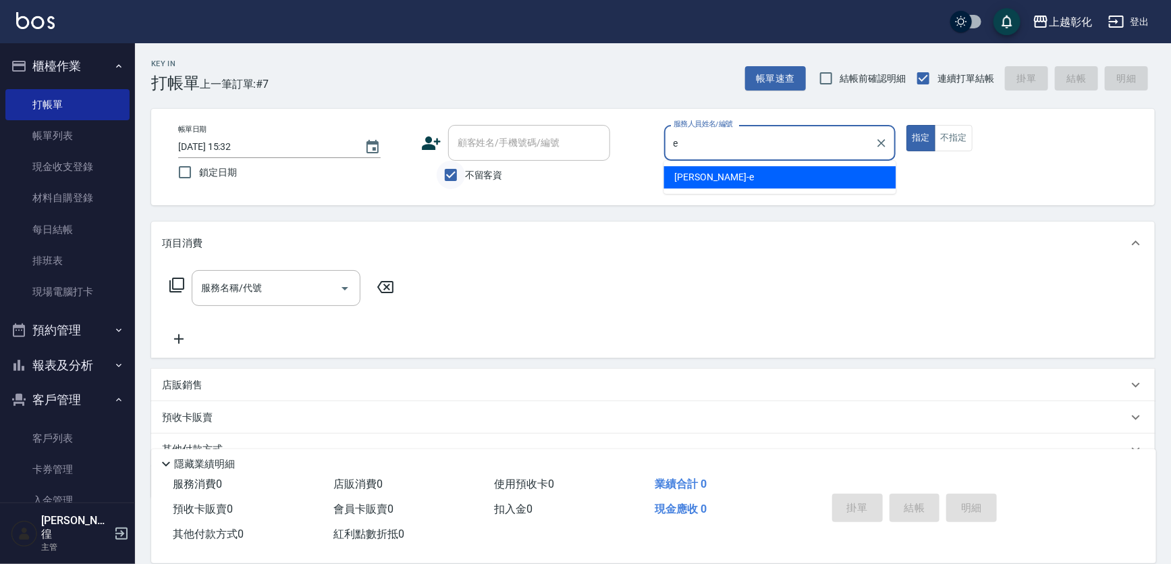
type input "[PERSON_NAME]-e"
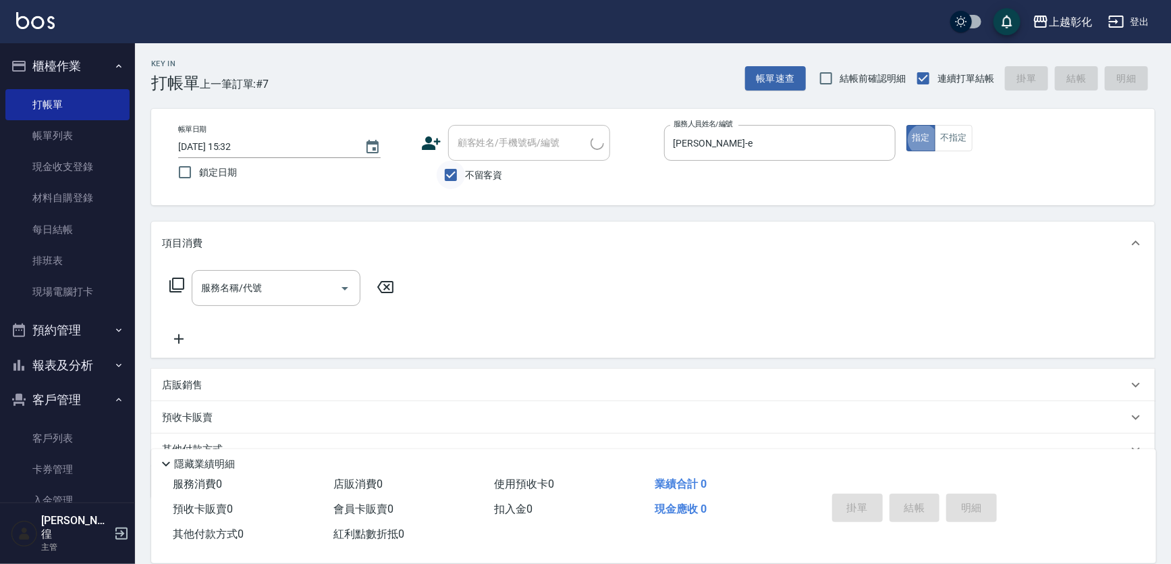
type input "鄭婷之/0978563288/"
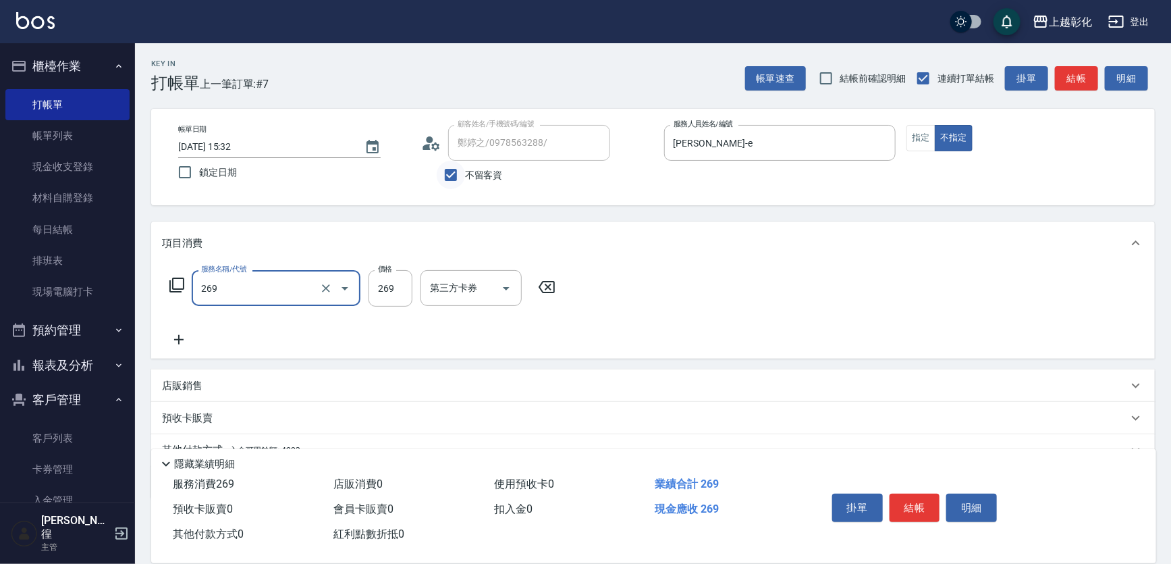
type input "一般洗剪(269)"
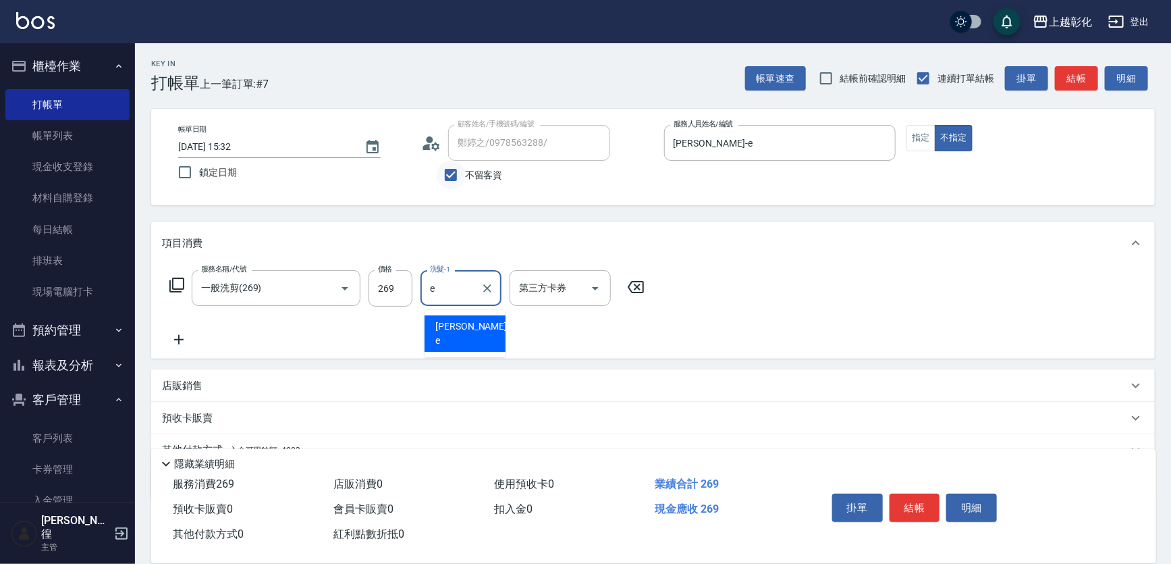
type input "[PERSON_NAME]-e"
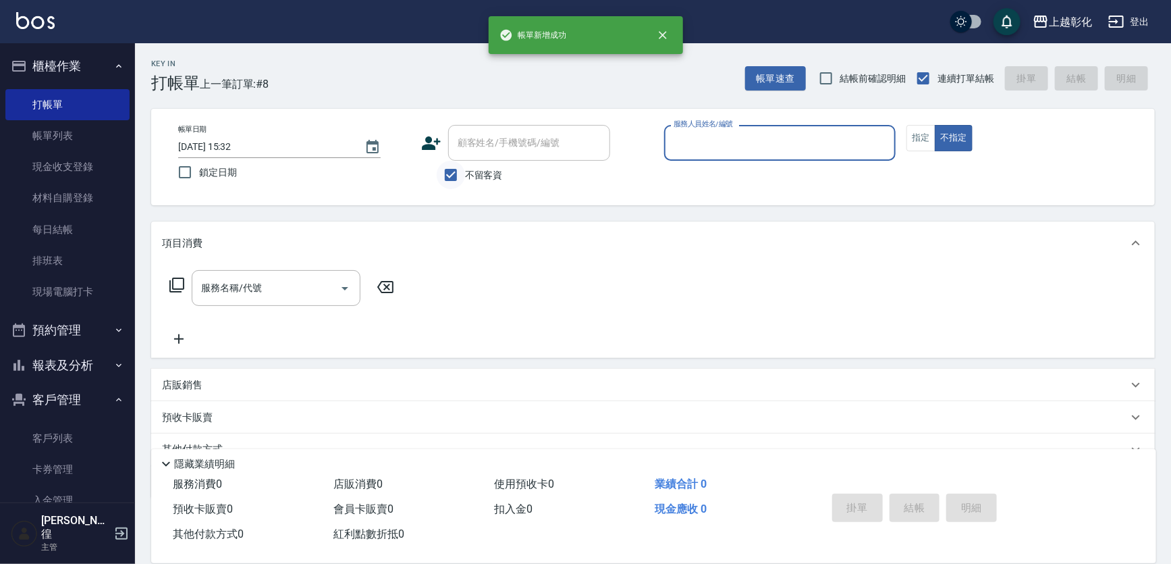
click at [454, 178] on input "不留客資" at bounding box center [451, 175] width 28 height 28
checkbox input "false"
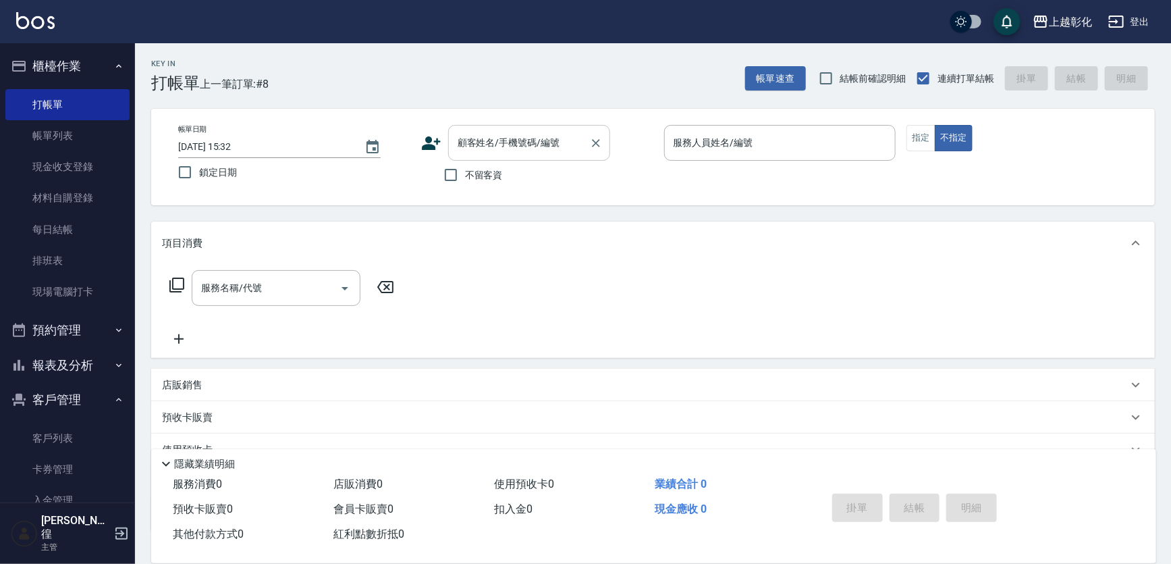
click at [473, 146] on div "顧客姓名/手機號碼/編號 顧客姓名/手機號碼/編號" at bounding box center [529, 143] width 162 height 36
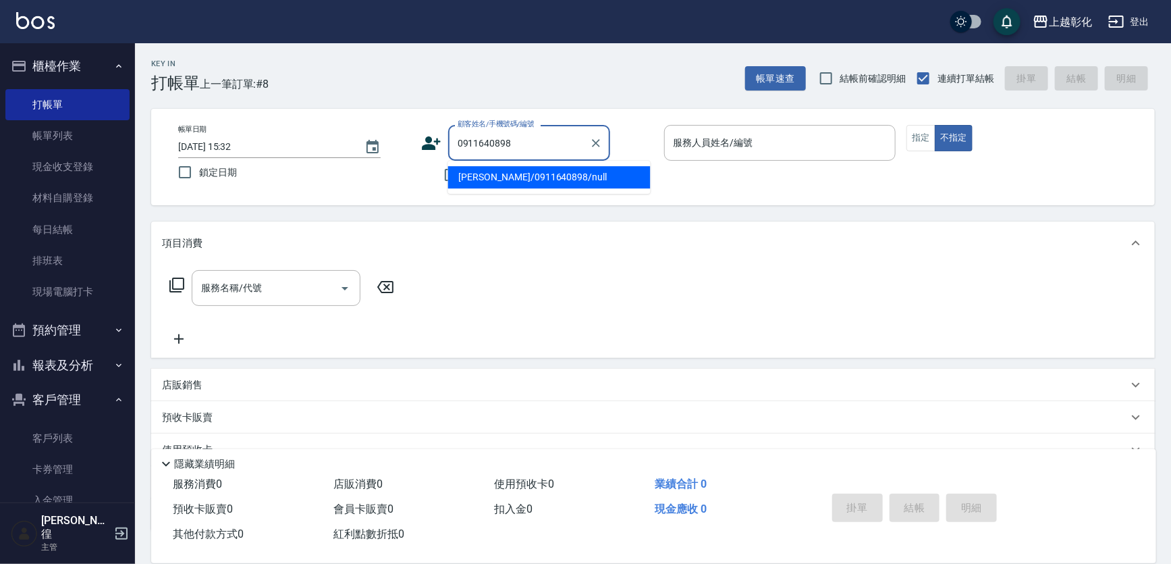
type input "[PERSON_NAME]/0911640898/null"
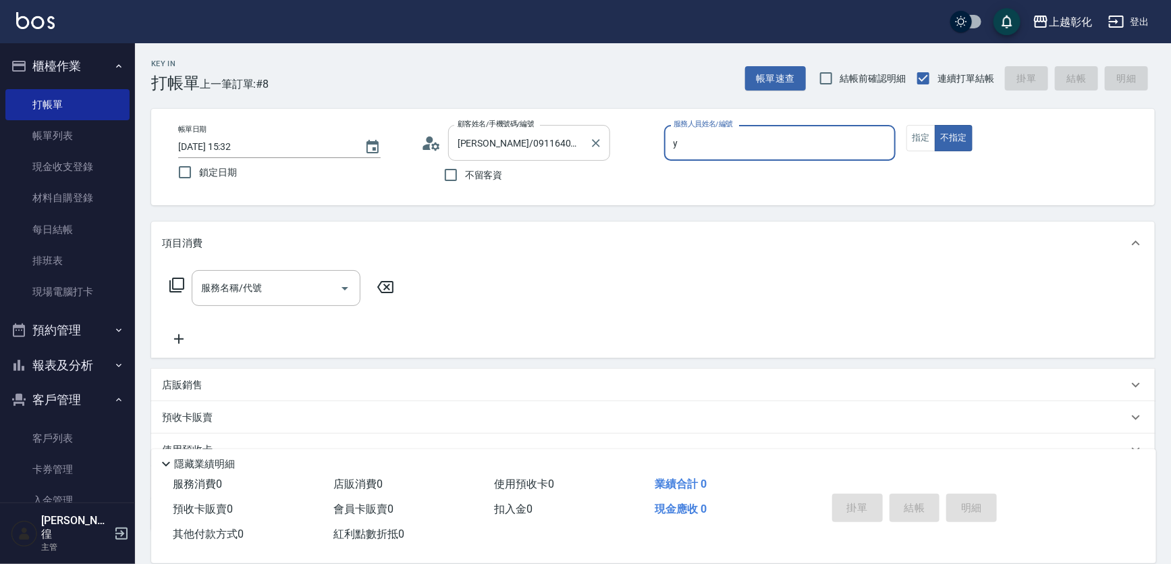
type input "[PERSON_NAME]-Y"
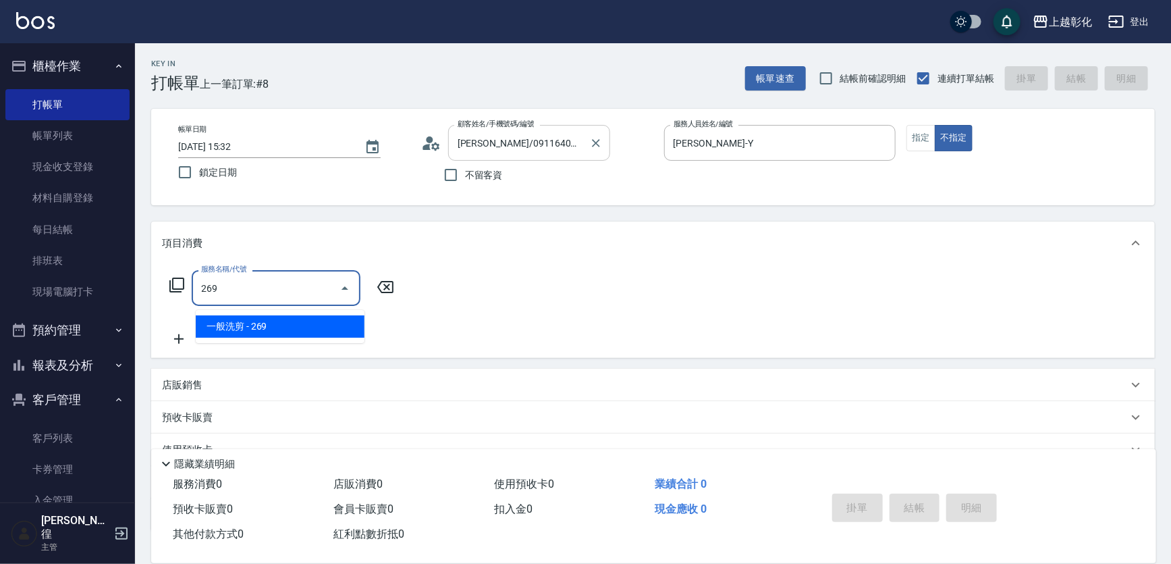
type input "一般洗剪(269)"
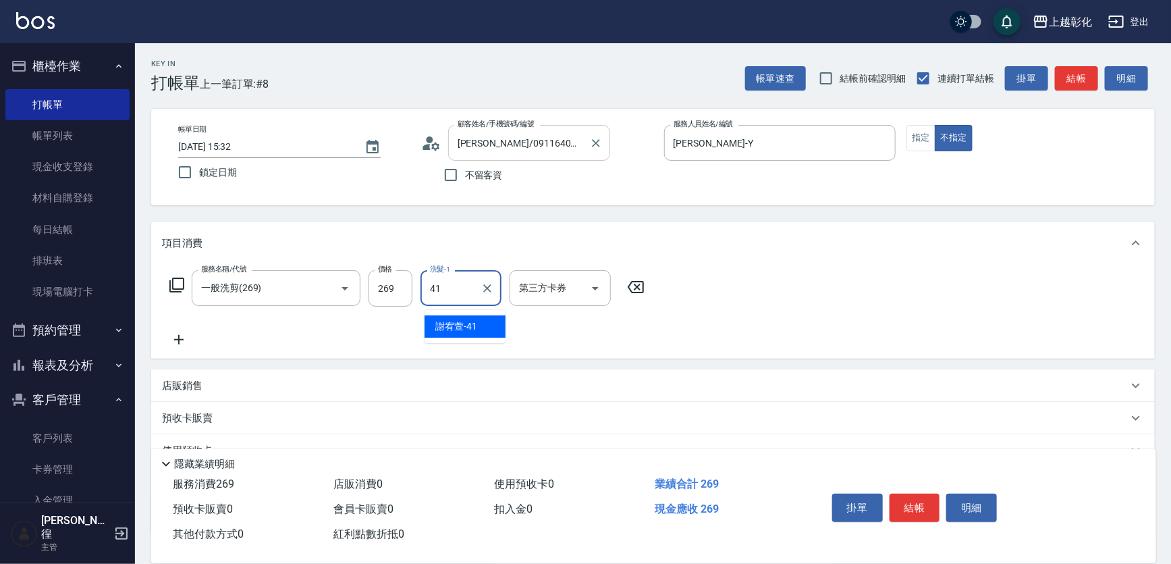
type input "[PERSON_NAME]-41"
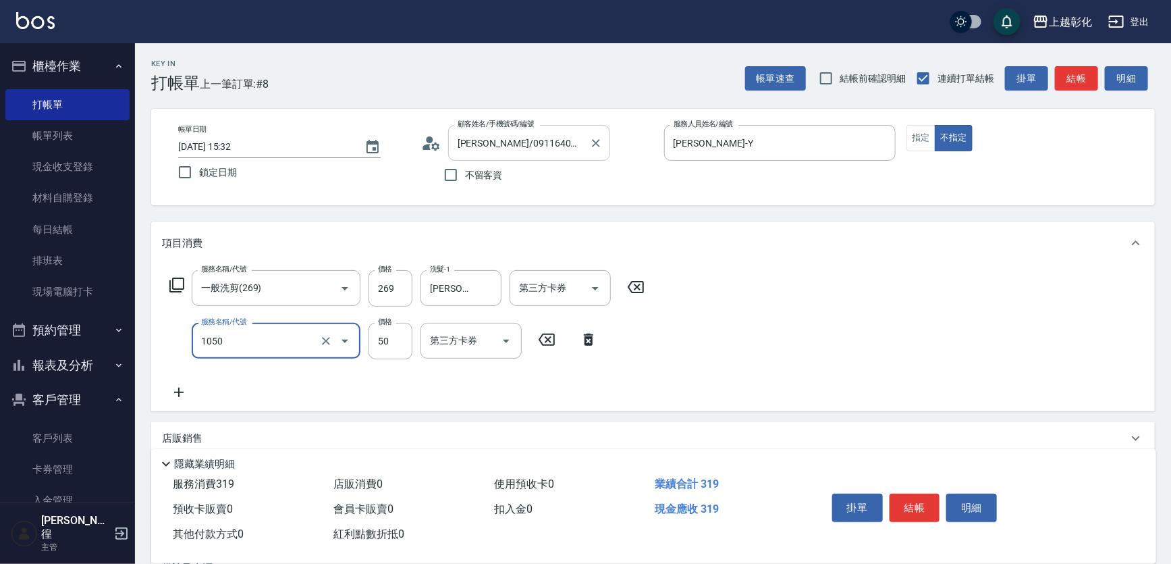
type input "精油(1050)"
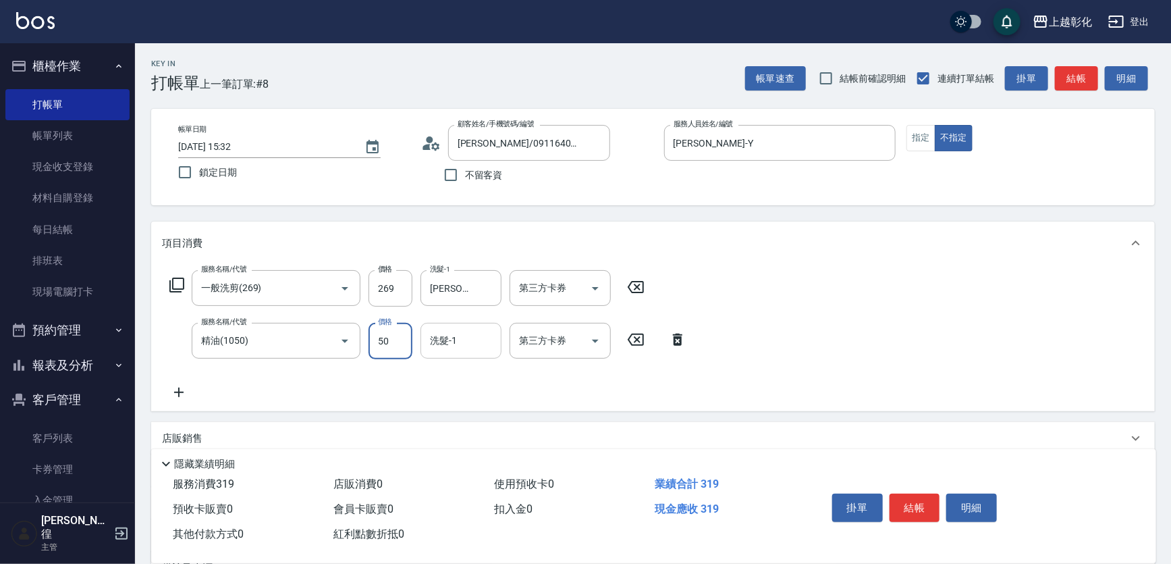
click at [470, 345] on input "洗髮-1" at bounding box center [461, 341] width 69 height 24
type input "[PERSON_NAME]-41"
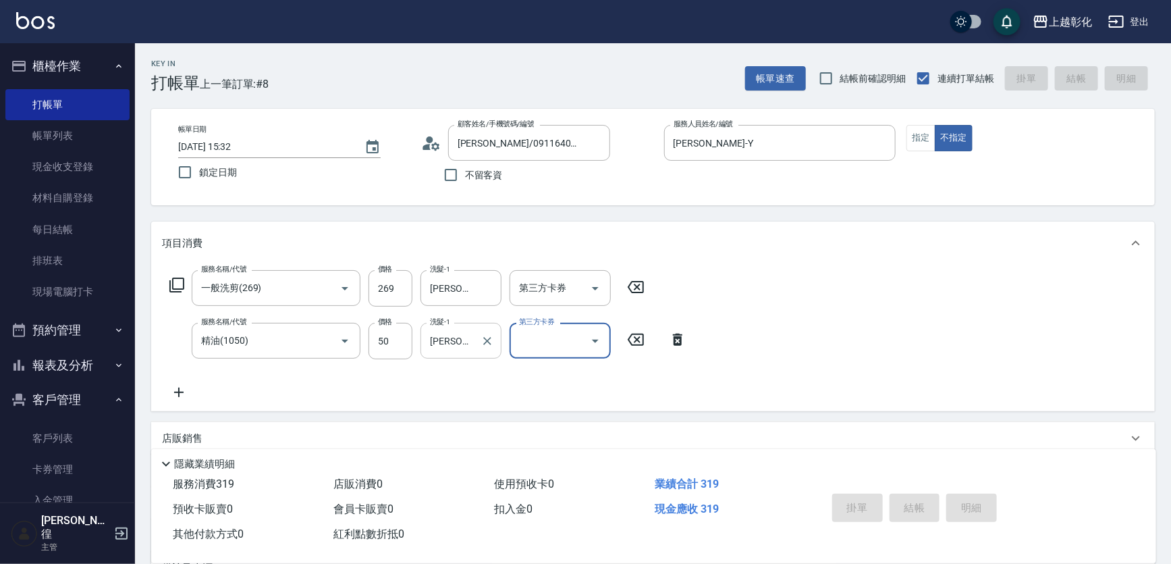
type input "[DATE] 15:33"
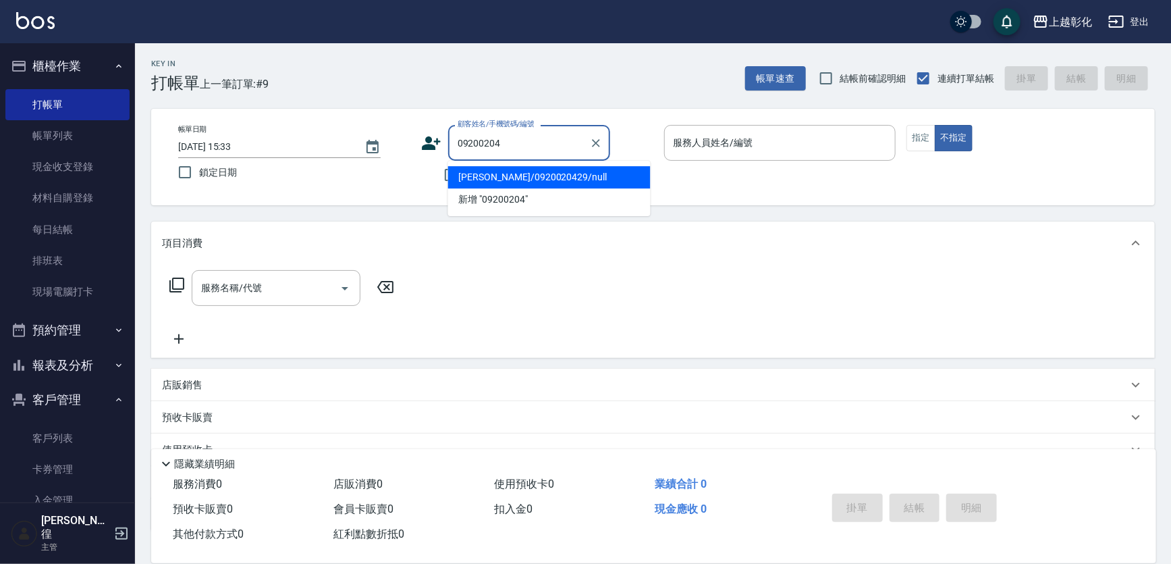
type input "[PERSON_NAME]/0920020429/null"
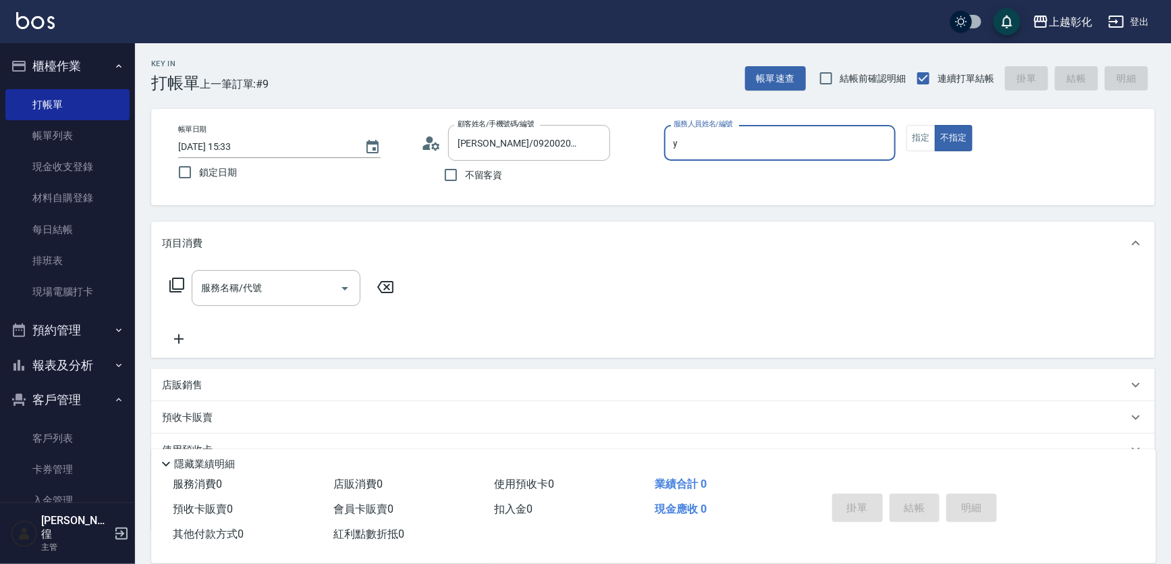
type input "[PERSON_NAME]-Y"
type input "新客人 姓名未設定/09200204/null"
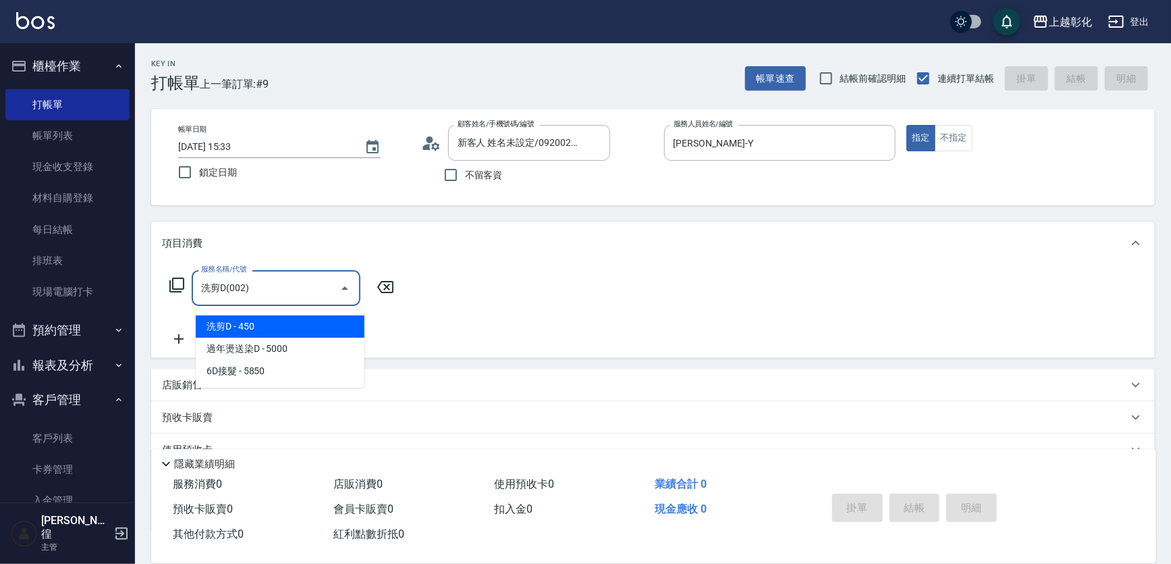
type input "洗剪D(002)"
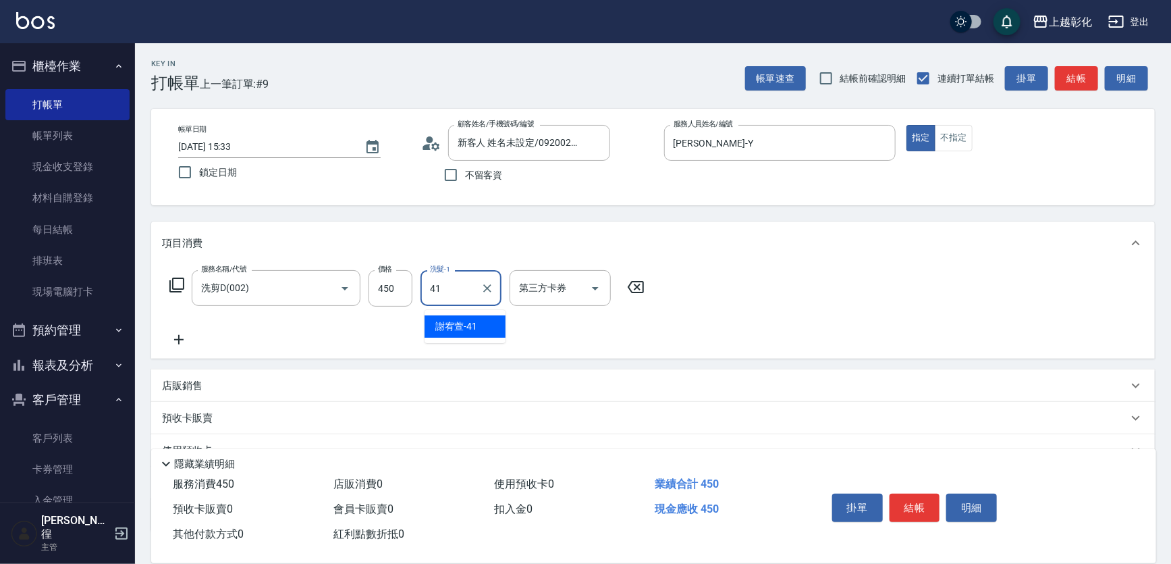
type input "[PERSON_NAME]-41"
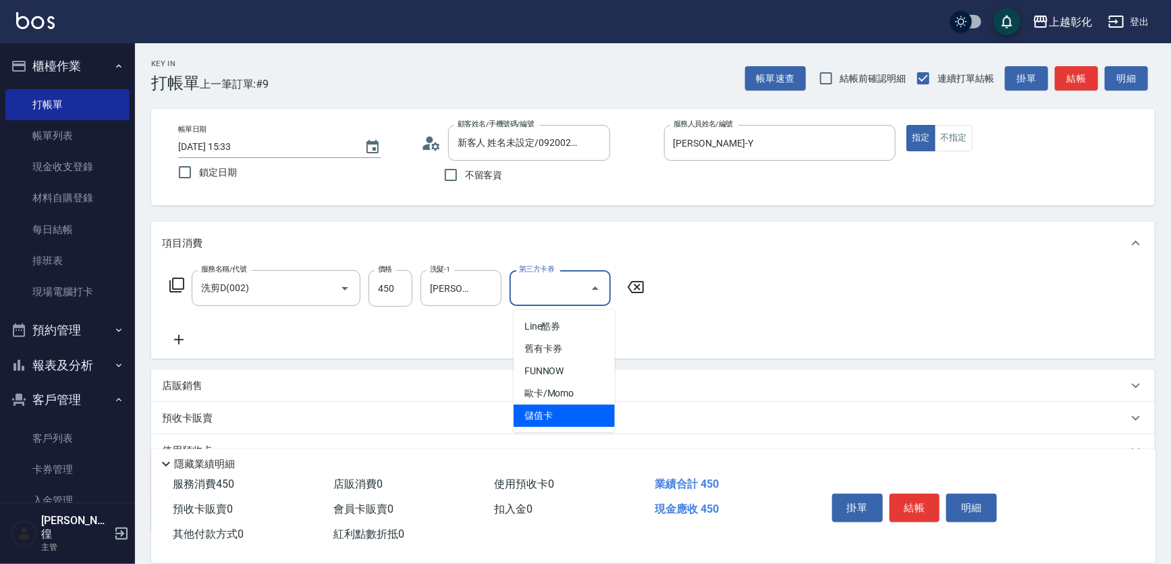
type input "儲值卡"
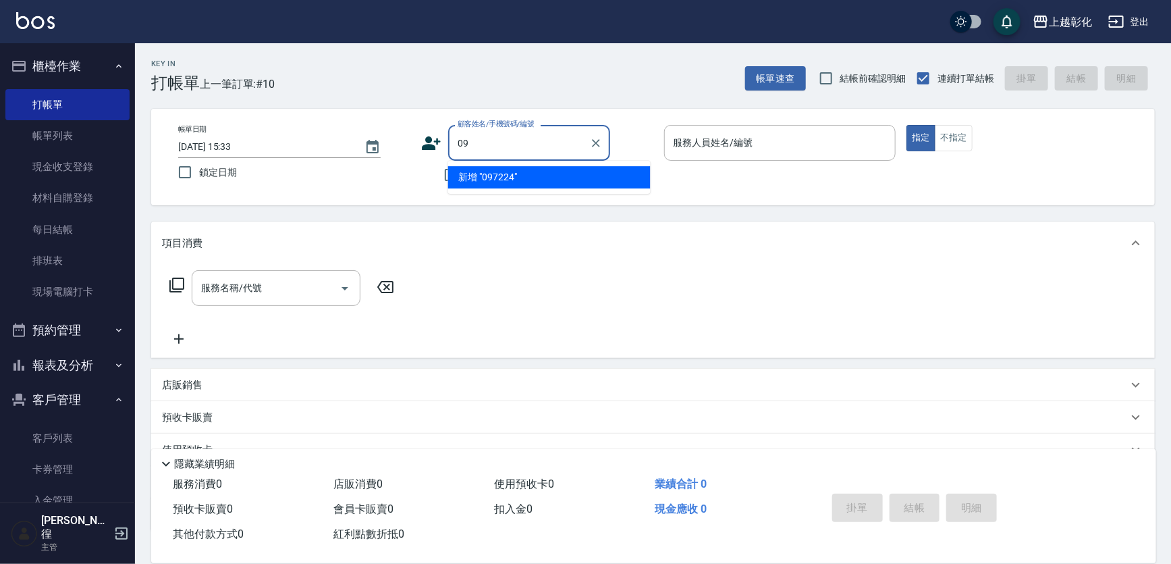
type input "0"
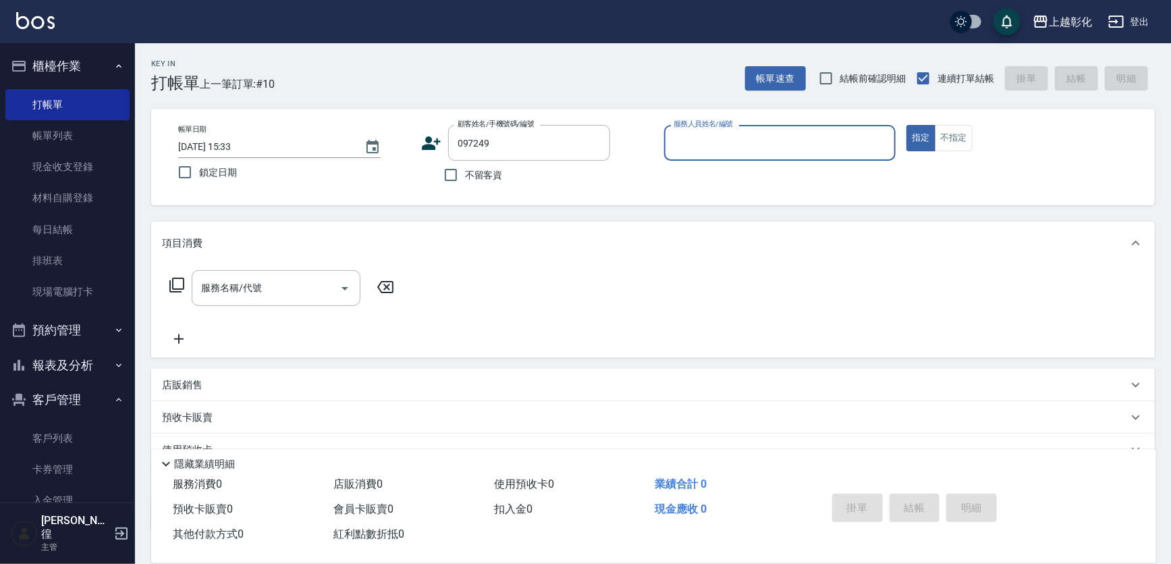
click at [524, 107] on div "Key In 打帳單 上一筆訂單:#10 帳單速查 結帳前確認明細 連續打單結帳 掛單 結帳 明細 帳單日期 [DATE] 15:33 鎖定日期 顧客姓名/手…" at bounding box center [653, 358] width 1036 height 631
click at [525, 128] on div "097249 顧客姓名/手機號碼/編號" at bounding box center [529, 143] width 162 height 36
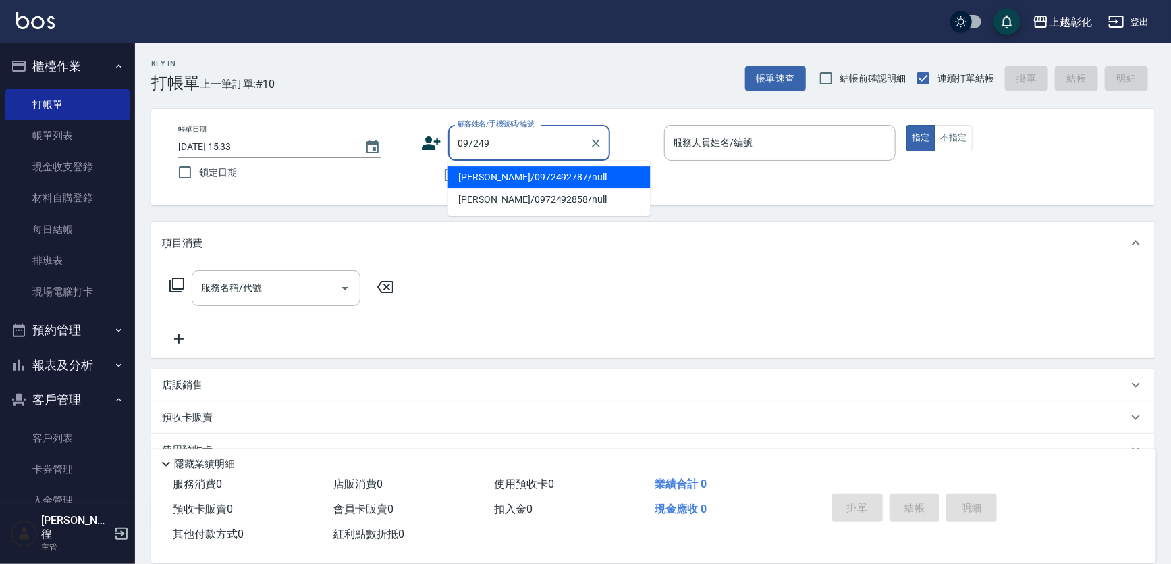
type input "[PERSON_NAME]/0972492787/null"
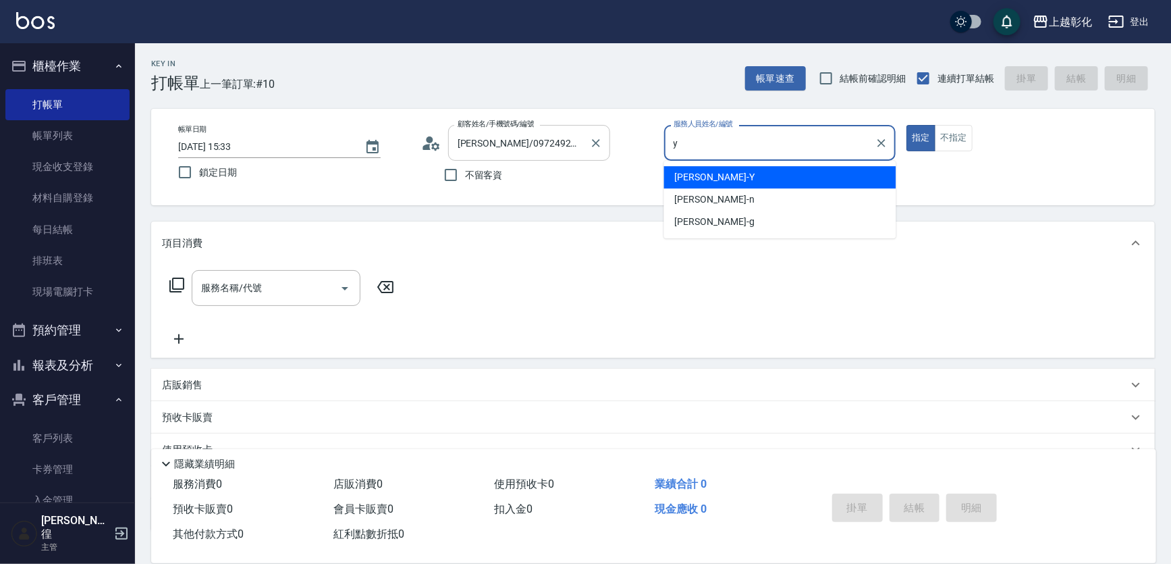
type input "[PERSON_NAME]-Y"
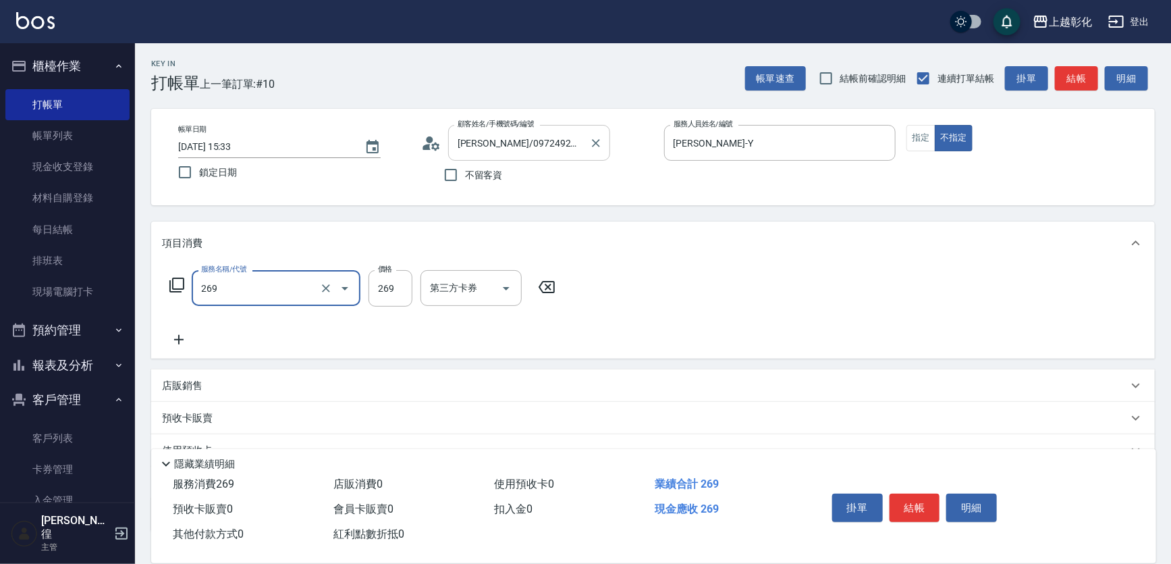
type input "一般洗剪(269)"
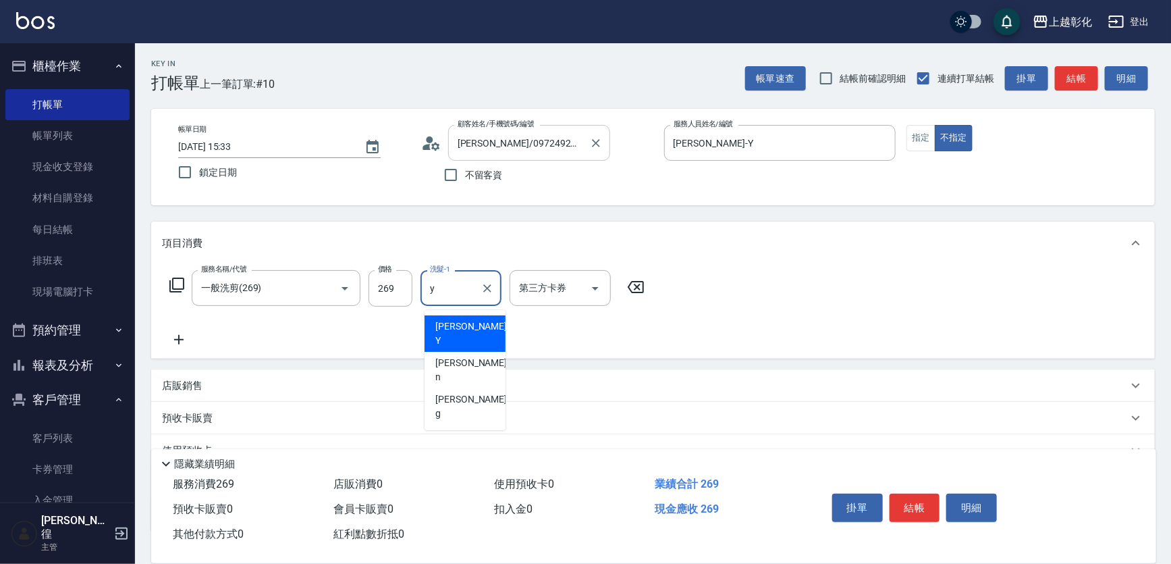
type input "[PERSON_NAME]-Y"
